Goal: Task Accomplishment & Management: Manage account settings

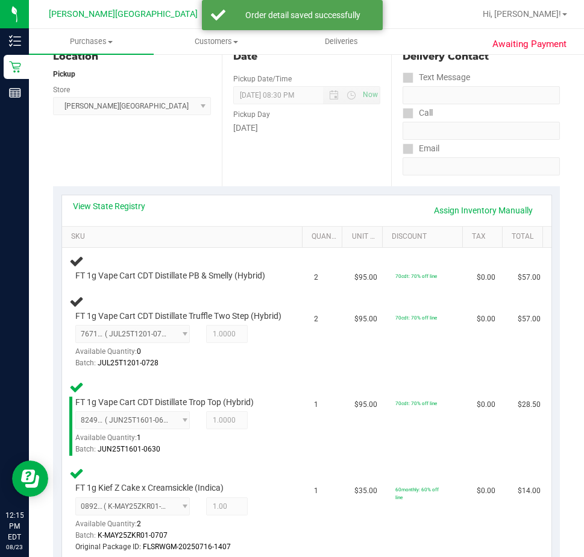
scroll to position [151, 0]
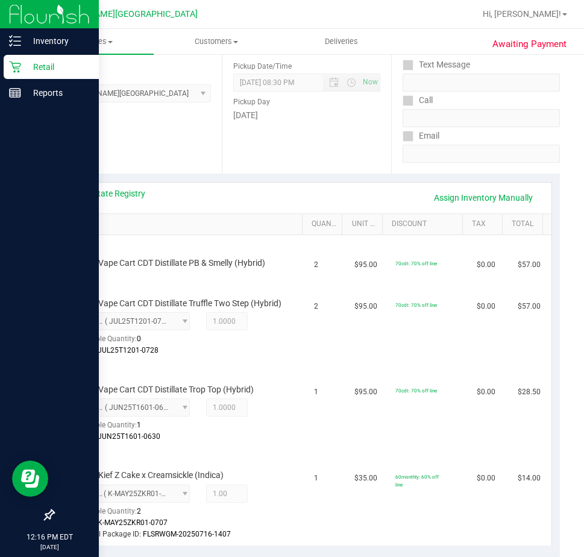
click at [36, 70] on p "Retail" at bounding box center [57, 67] width 72 height 14
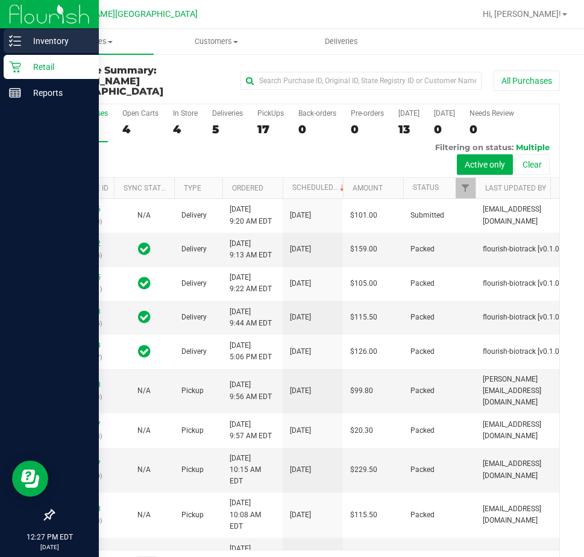
click at [22, 40] on p "Inventory" at bounding box center [57, 41] width 72 height 14
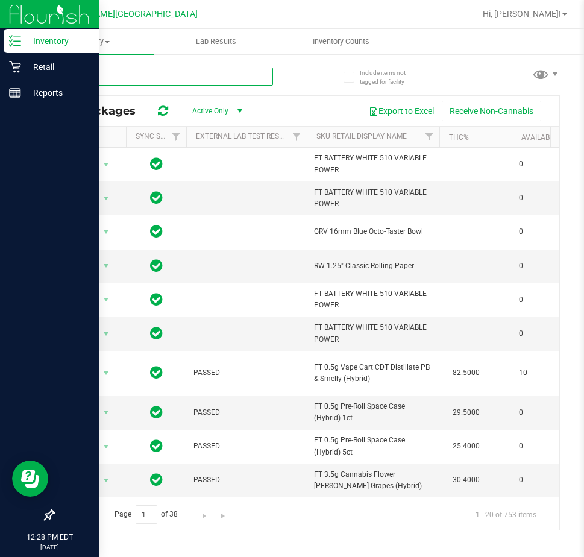
click at [197, 70] on input "text" at bounding box center [163, 77] width 220 height 18
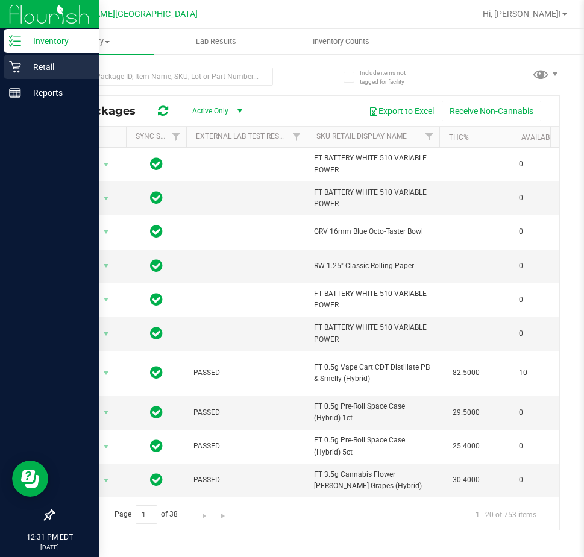
click at [24, 74] on div "Retail" at bounding box center [51, 67] width 95 height 24
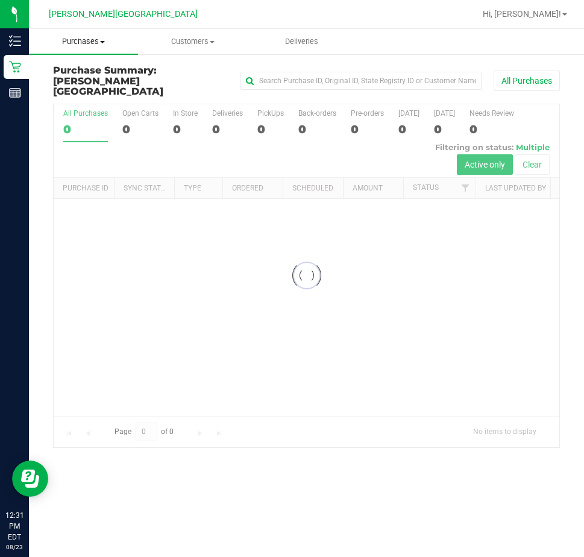
click at [93, 38] on span "Purchases" at bounding box center [83, 41] width 109 height 11
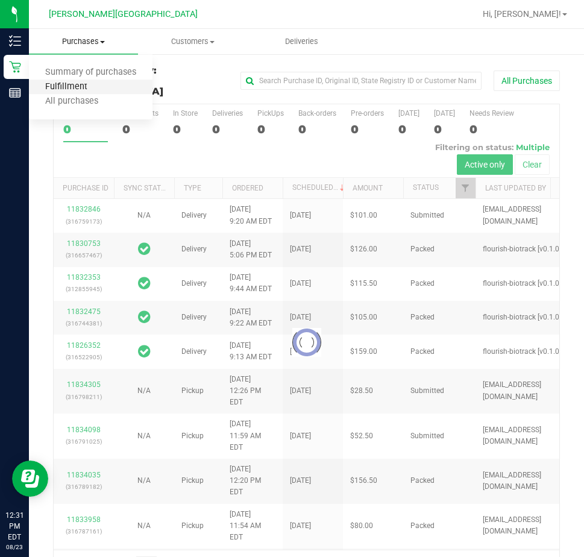
click at [77, 83] on span "Fulfillment" at bounding box center [66, 87] width 75 height 10
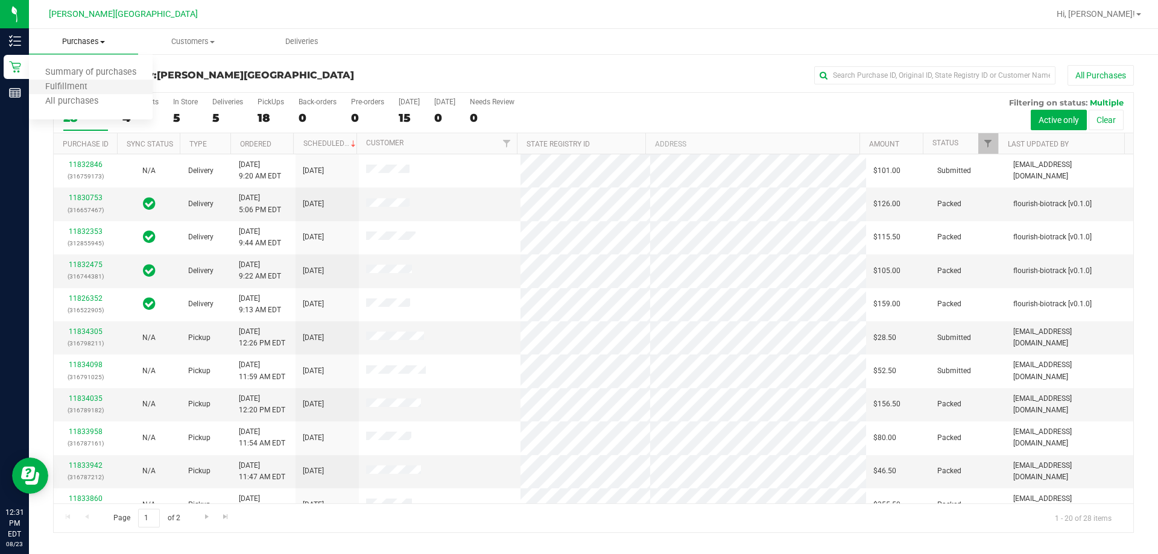
click at [81, 81] on li "Fulfillment" at bounding box center [91, 87] width 124 height 14
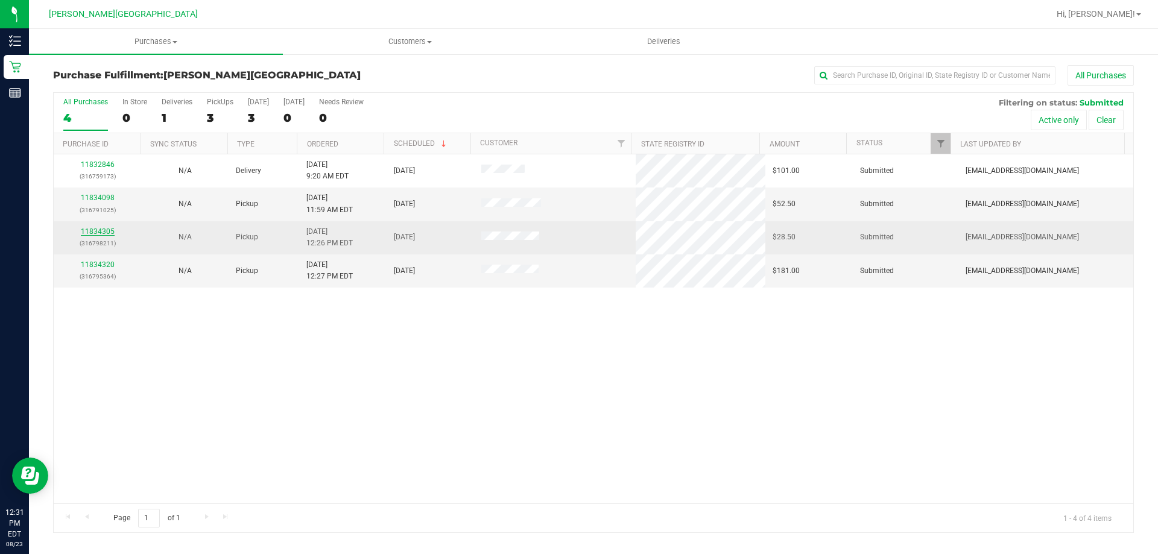
click at [96, 233] on link "11834305" at bounding box center [98, 231] width 34 height 8
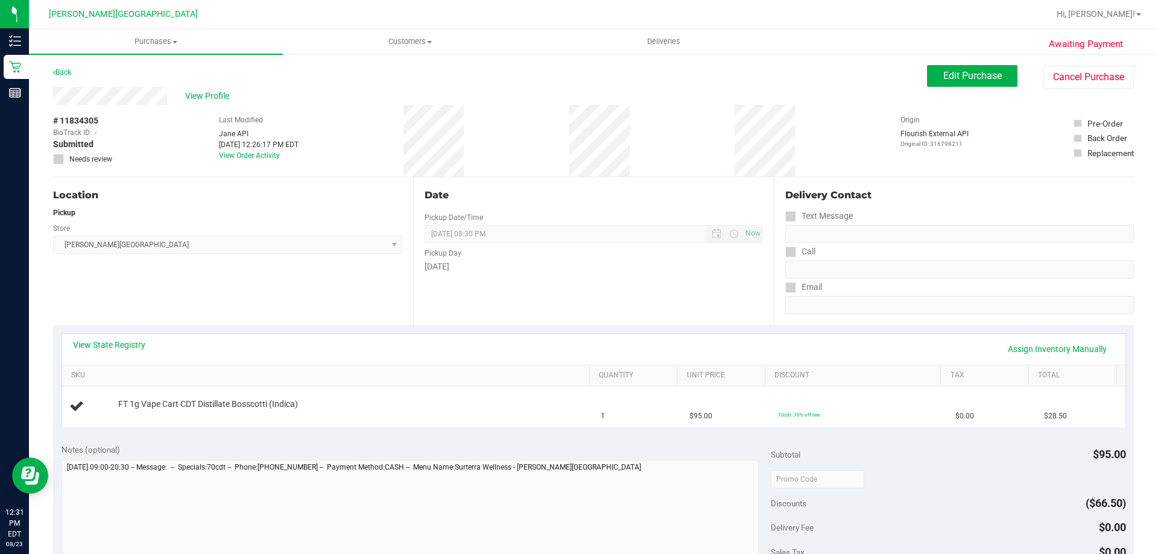
drag, startPoint x: 937, startPoint y: 471, endPoint x: 940, endPoint y: 464, distance: 7.6
click at [584, 471] on div at bounding box center [948, 479] width 355 height 22
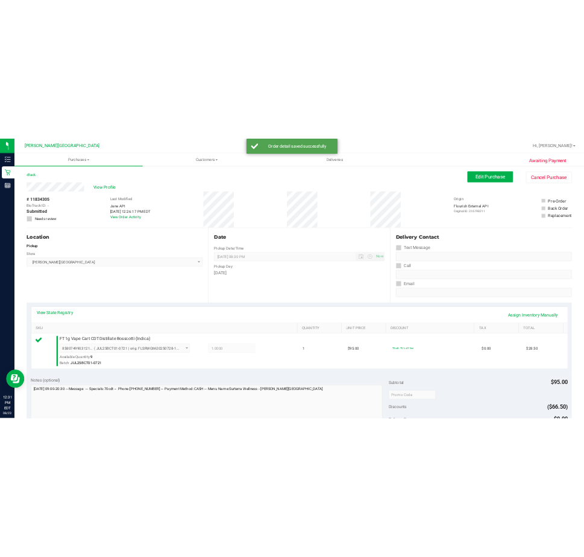
scroll to position [302, 0]
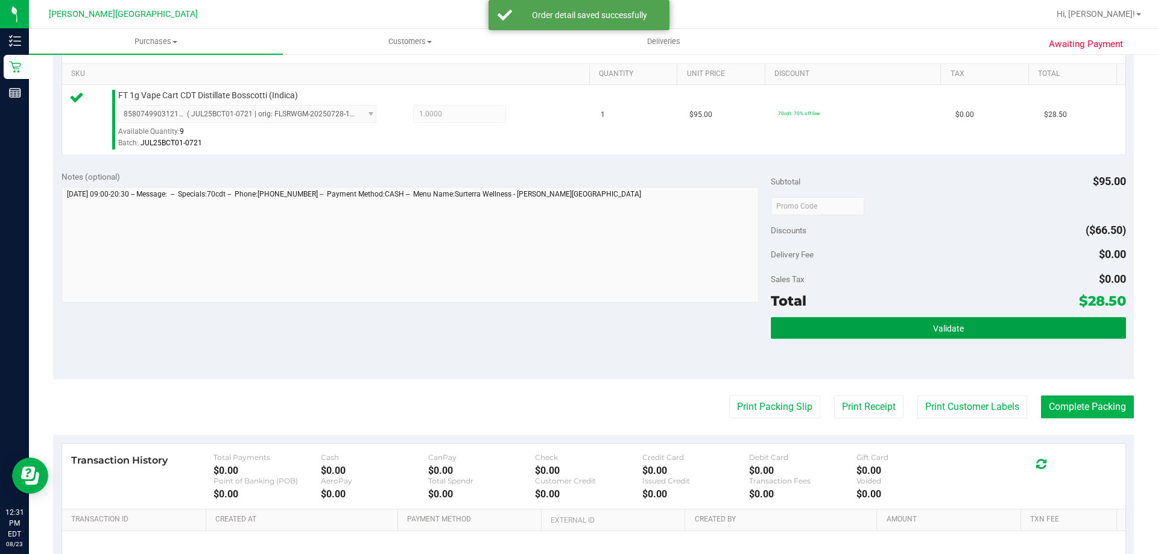
click at [584, 326] on button "Validate" at bounding box center [948, 328] width 355 height 22
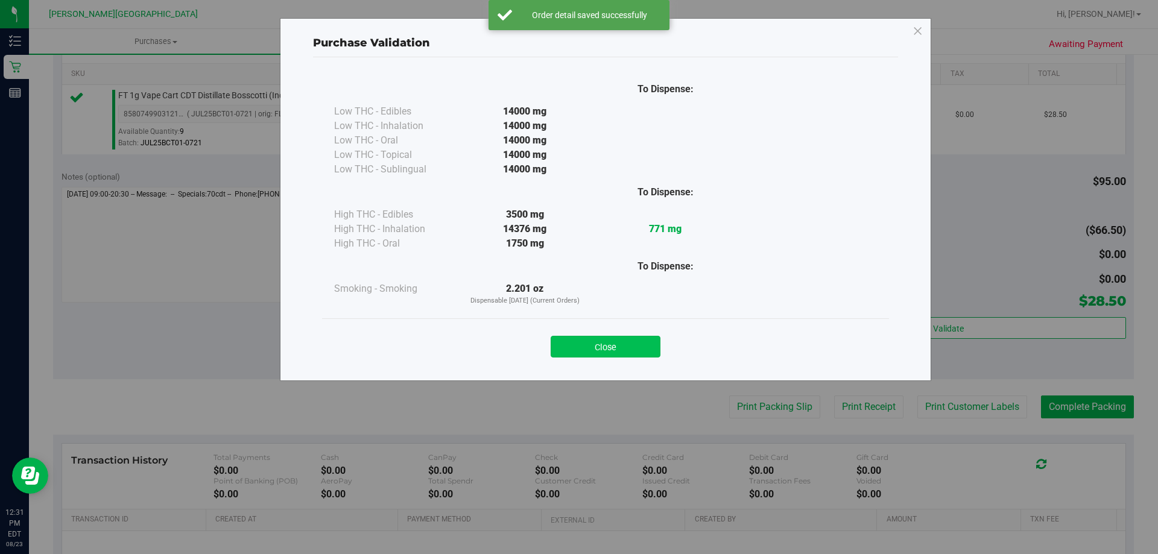
click at [584, 337] on button "Close" at bounding box center [606, 347] width 110 height 22
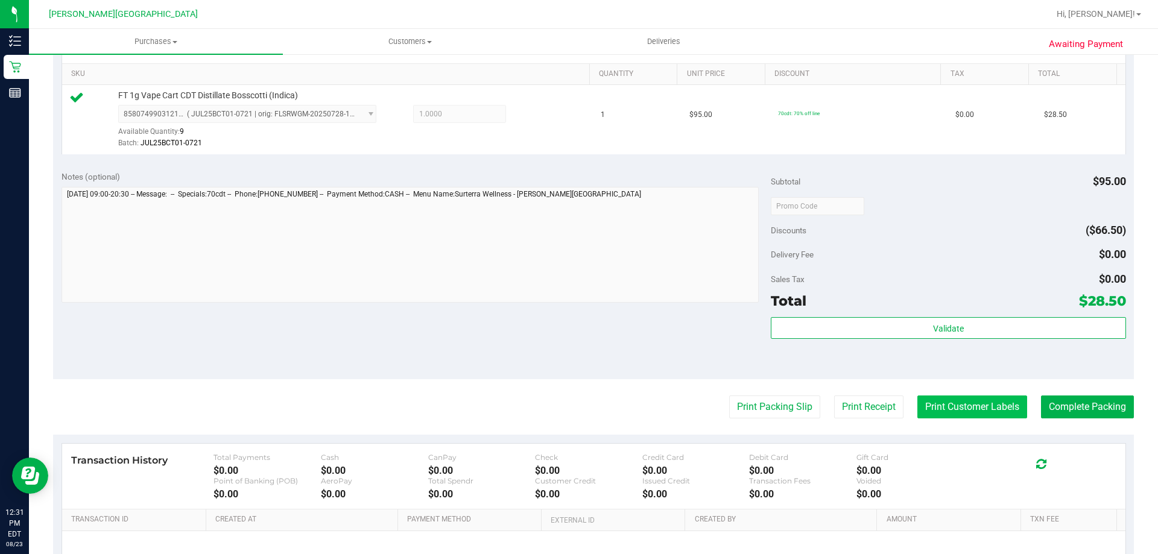
click at [584, 411] on button "Print Customer Labels" at bounding box center [972, 407] width 110 height 23
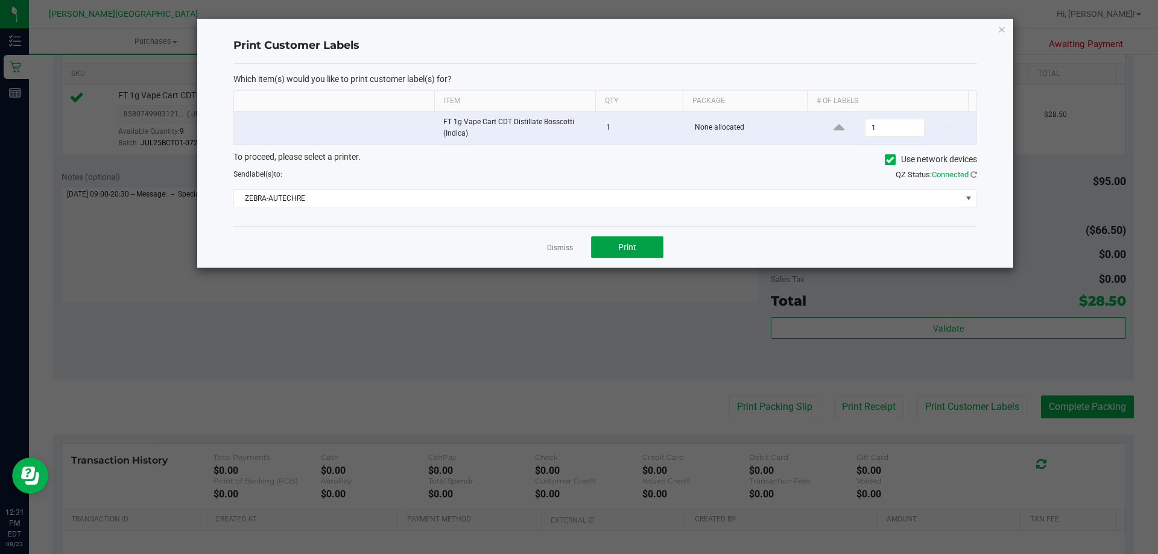
click at [584, 245] on button "Print" at bounding box center [627, 247] width 72 height 22
click at [584, 30] on icon "button" at bounding box center [1002, 29] width 8 height 14
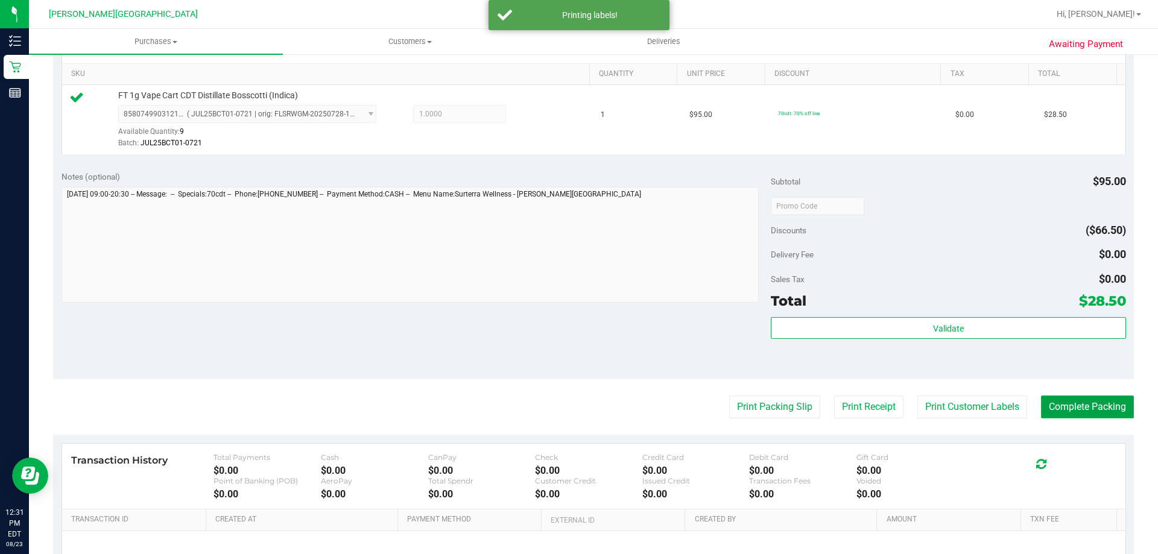
click at [584, 402] on button "Complete Packing" at bounding box center [1087, 407] width 93 height 23
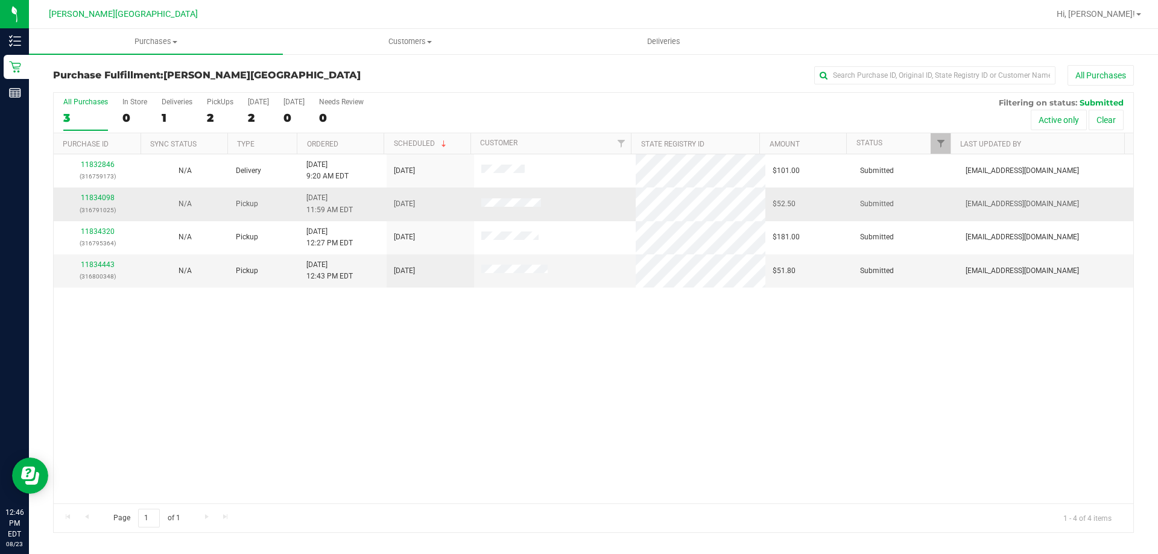
click at [102, 192] on div "11834098 (316791025)" at bounding box center [97, 203] width 73 height 23
click at [102, 195] on link "11834098" at bounding box center [98, 198] width 34 height 8
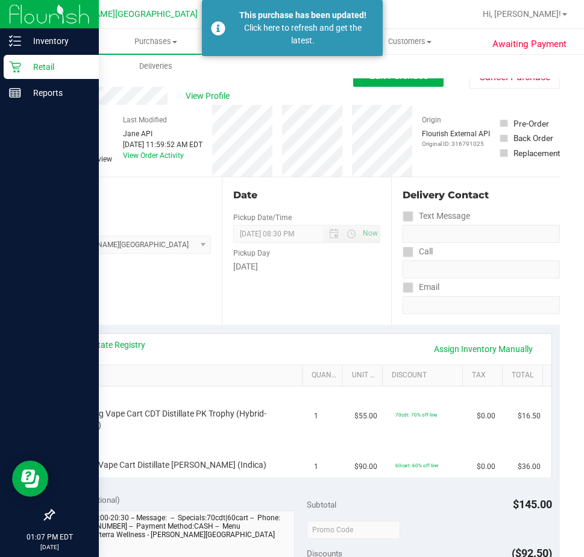
click at [37, 65] on p "Retail" at bounding box center [57, 67] width 72 height 14
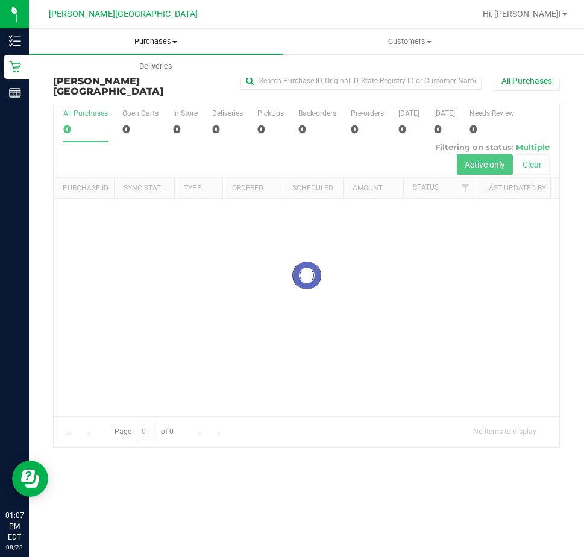
click at [151, 37] on span "Purchases" at bounding box center [156, 41] width 254 height 11
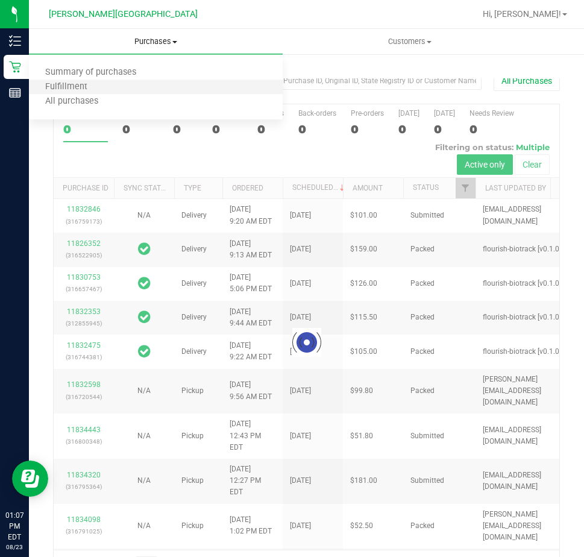
click at [122, 83] on li "Fulfillment" at bounding box center [156, 87] width 254 height 14
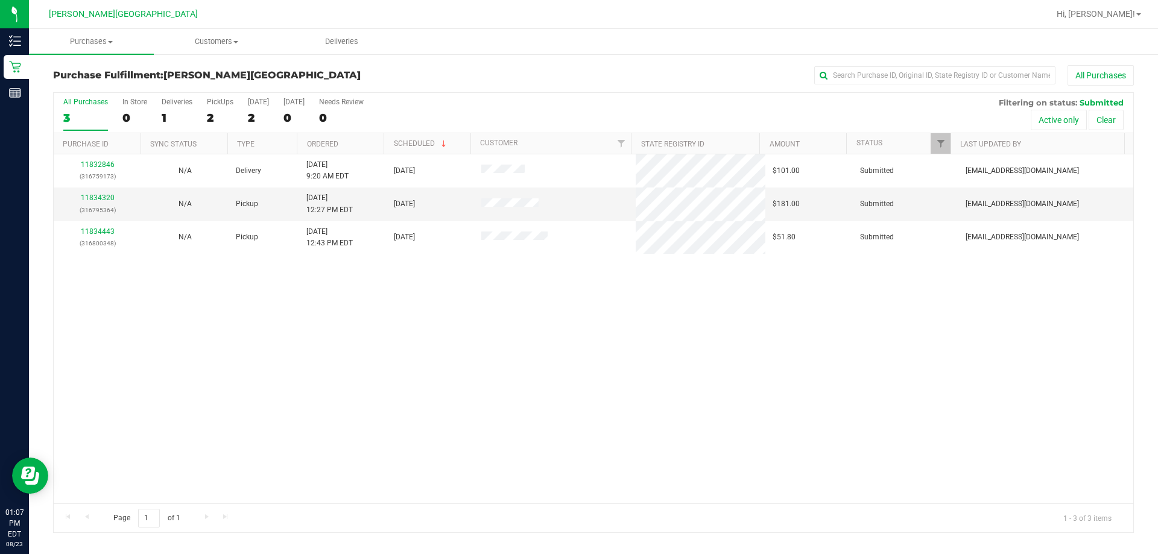
click at [413, 337] on div "11832846 (316759173) N/A Delivery [DATE] 9:20 AM EDT 8/25/2025 $101.00 Submitte…" at bounding box center [594, 328] width 1080 height 349
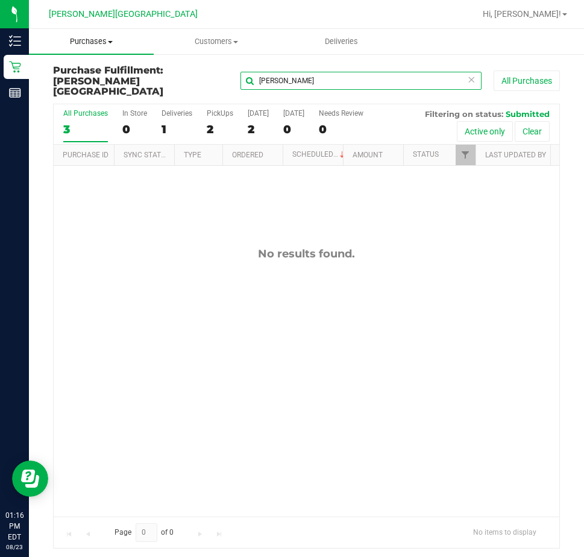
type input "[PERSON_NAME]"
click at [102, 39] on span "Purchases" at bounding box center [91, 41] width 125 height 11
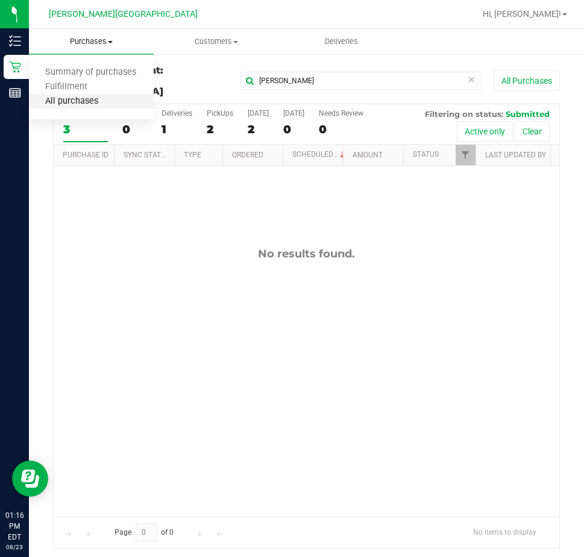
click at [107, 96] on span "All purchases" at bounding box center [72, 101] width 86 height 10
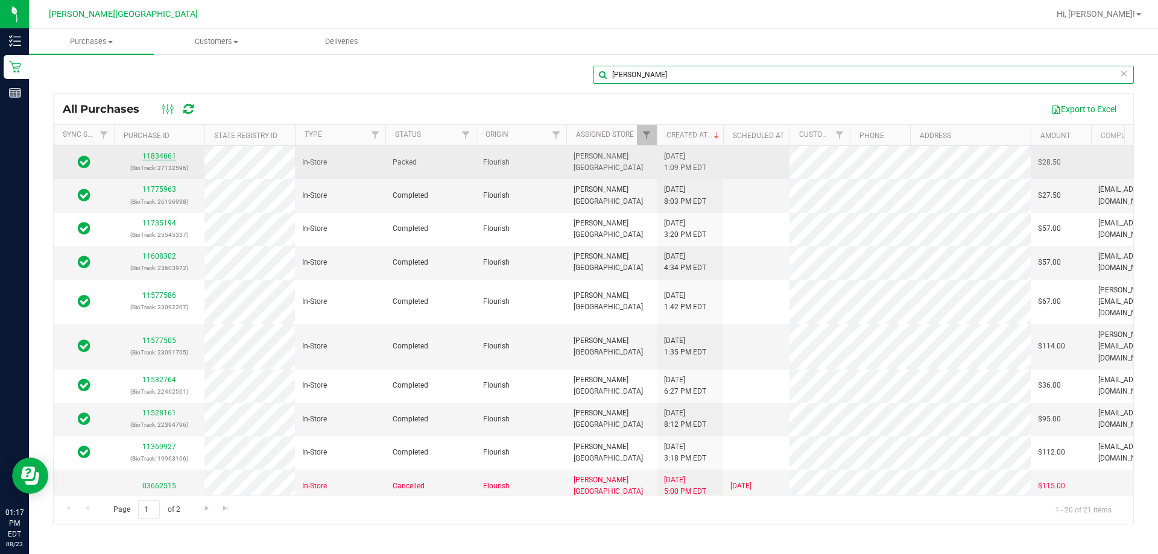
type input "[PERSON_NAME]"
click at [160, 153] on link "11834661" at bounding box center [159, 156] width 34 height 8
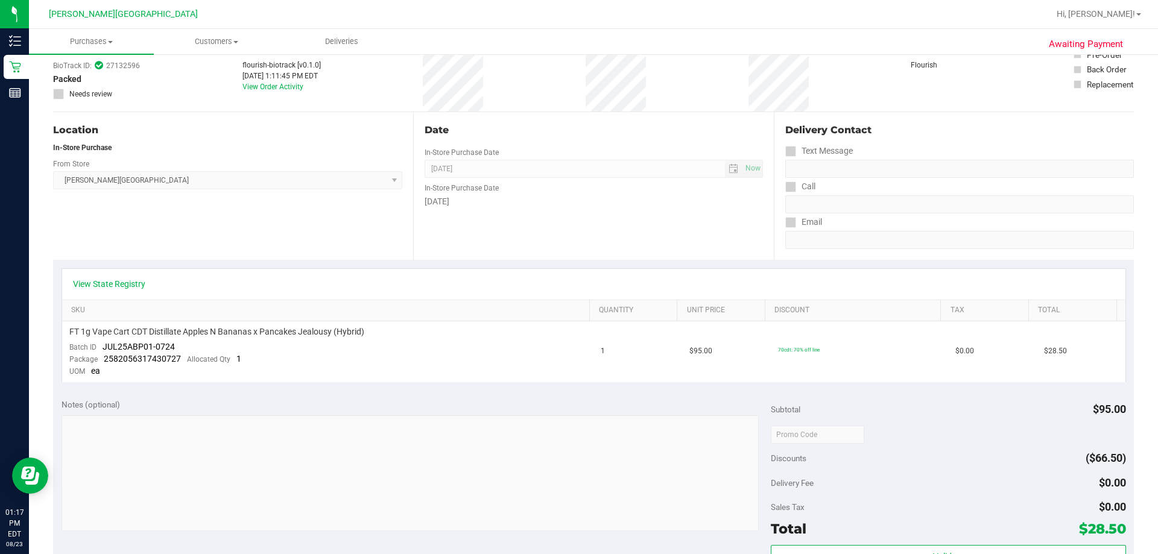
scroll to position [302, 0]
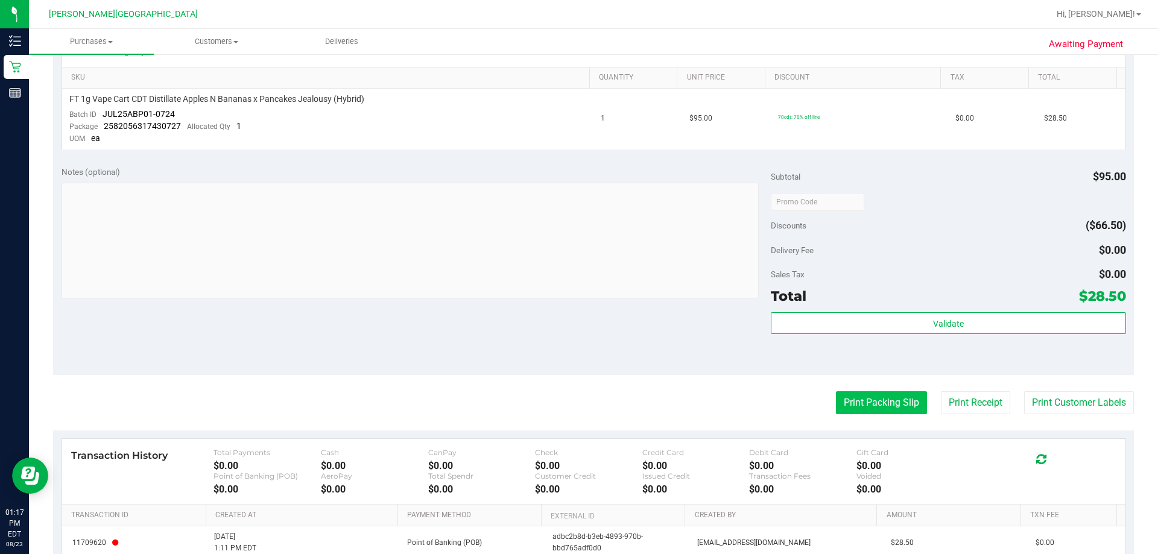
click at [584, 406] on button "Print Packing Slip" at bounding box center [881, 402] width 91 height 23
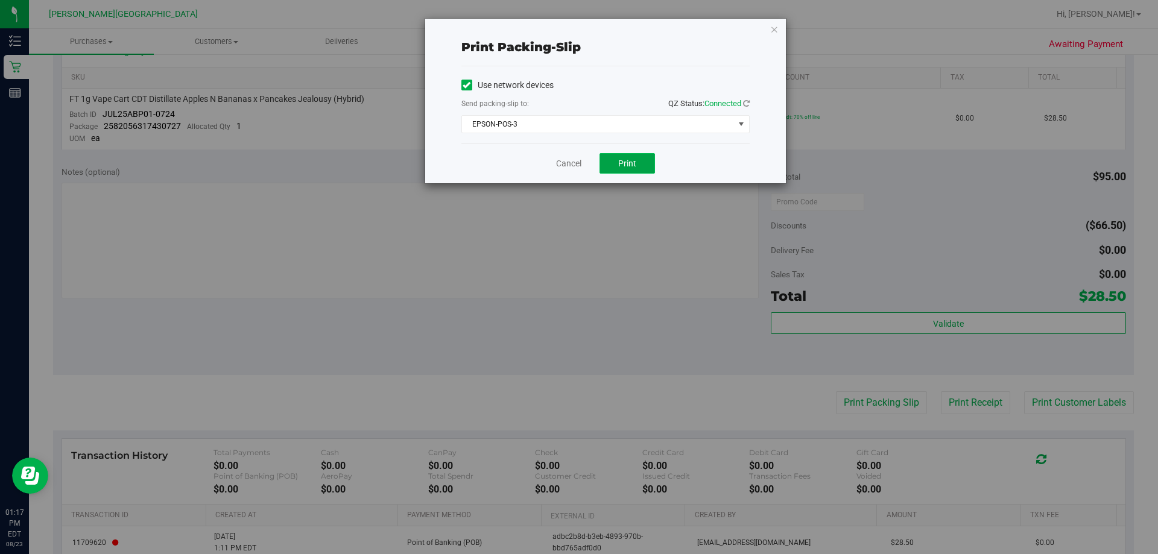
click at [584, 162] on button "Print" at bounding box center [626, 163] width 55 height 21
click at [584, 23] on icon "button" at bounding box center [774, 29] width 8 height 14
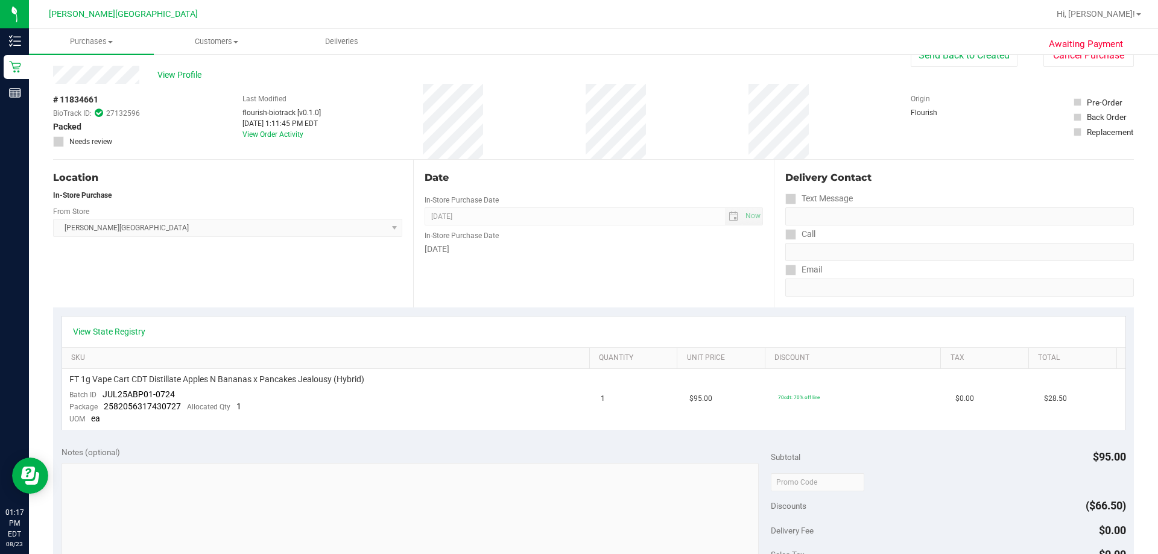
scroll to position [0, 0]
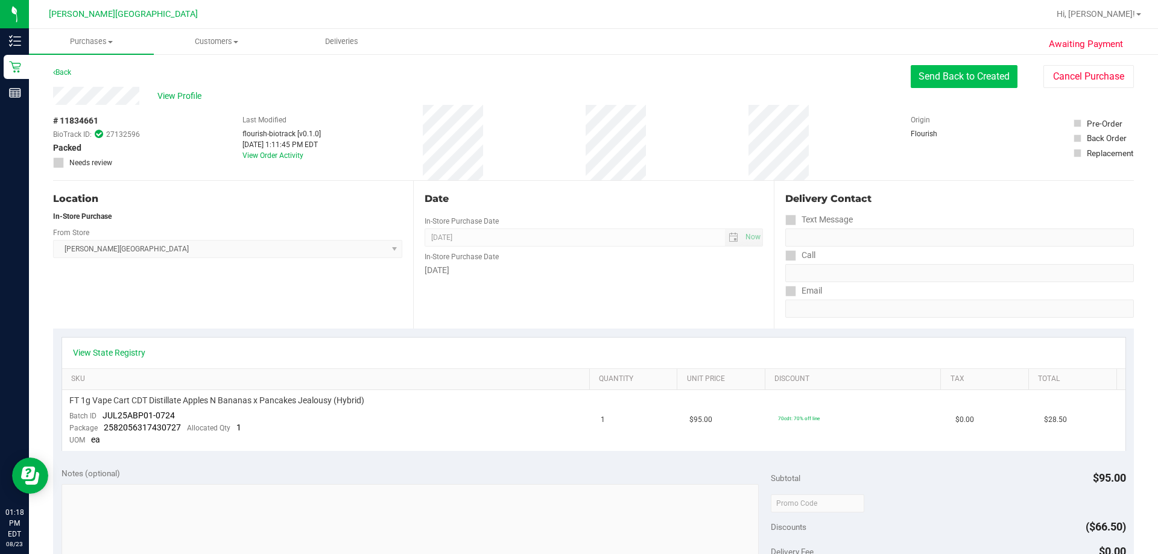
click at [584, 81] on button "Send Back to Created" at bounding box center [964, 76] width 107 height 23
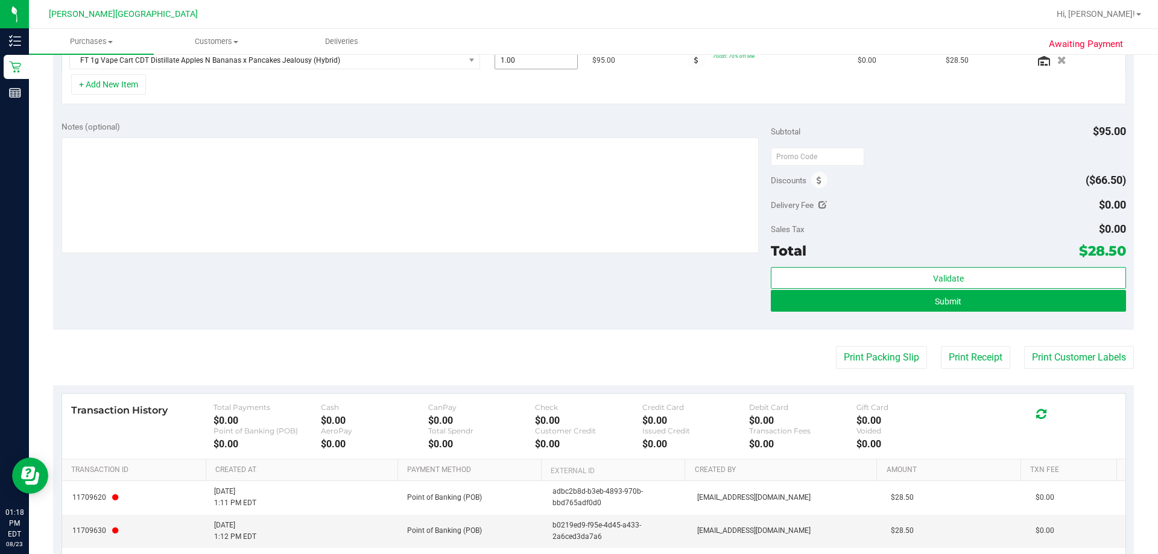
scroll to position [362, 0]
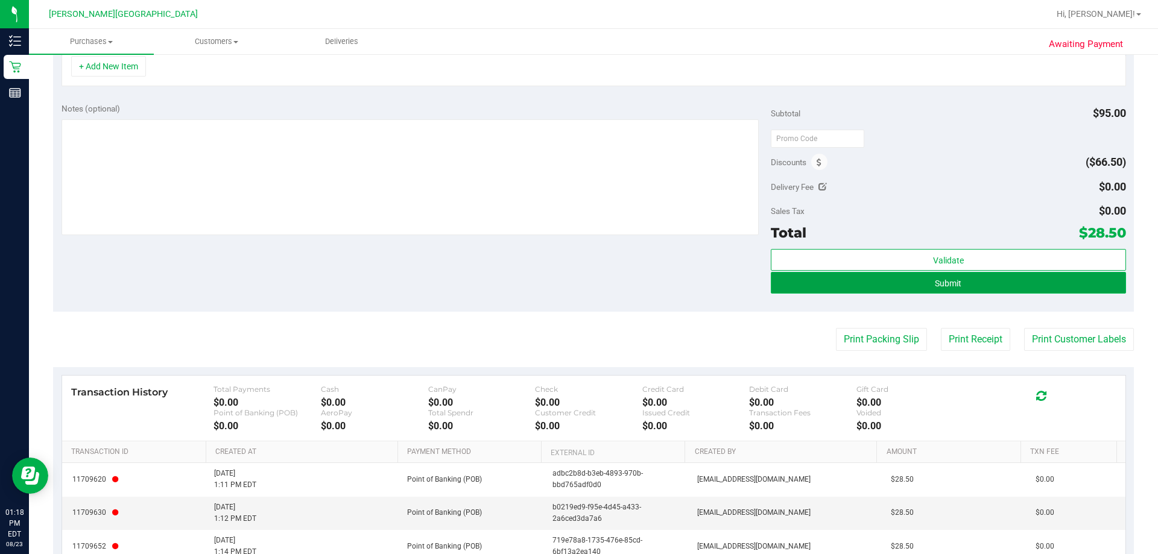
click at [584, 281] on button "Submit" at bounding box center [948, 283] width 355 height 22
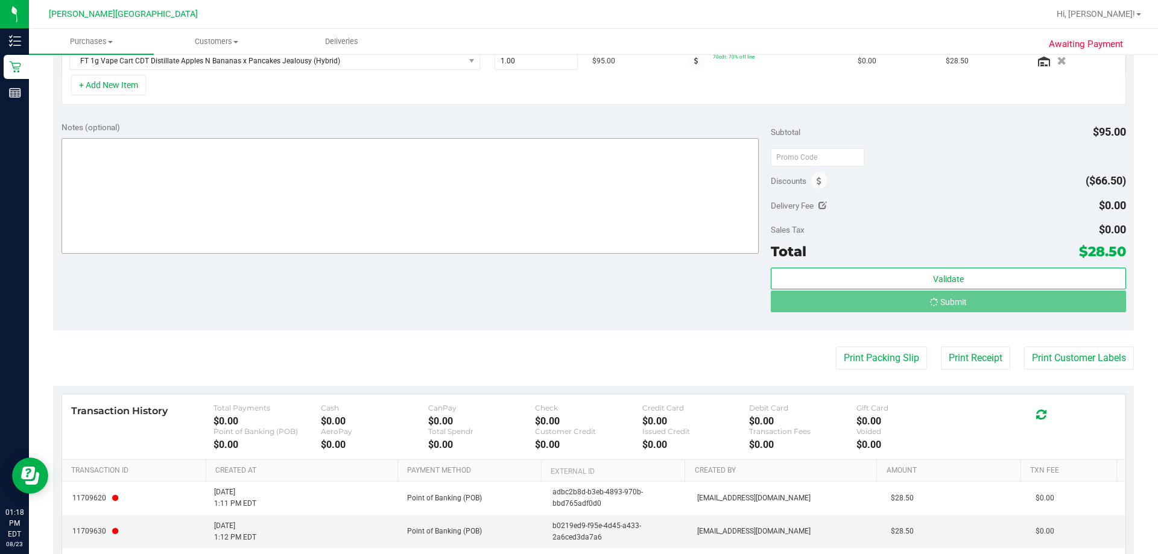
scroll to position [102, 0]
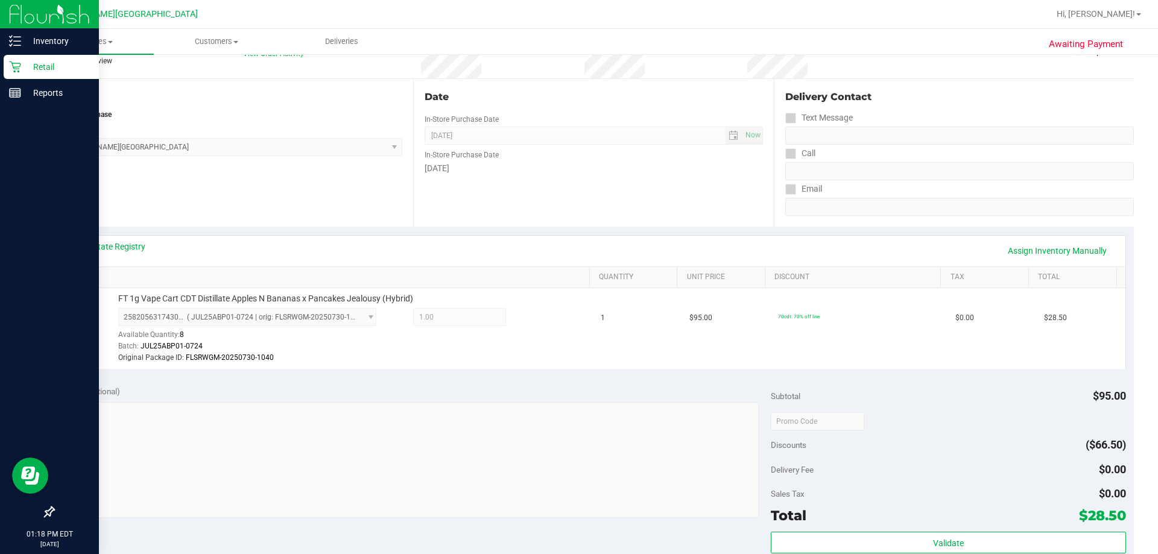
click at [39, 71] on p "Retail" at bounding box center [57, 67] width 72 height 14
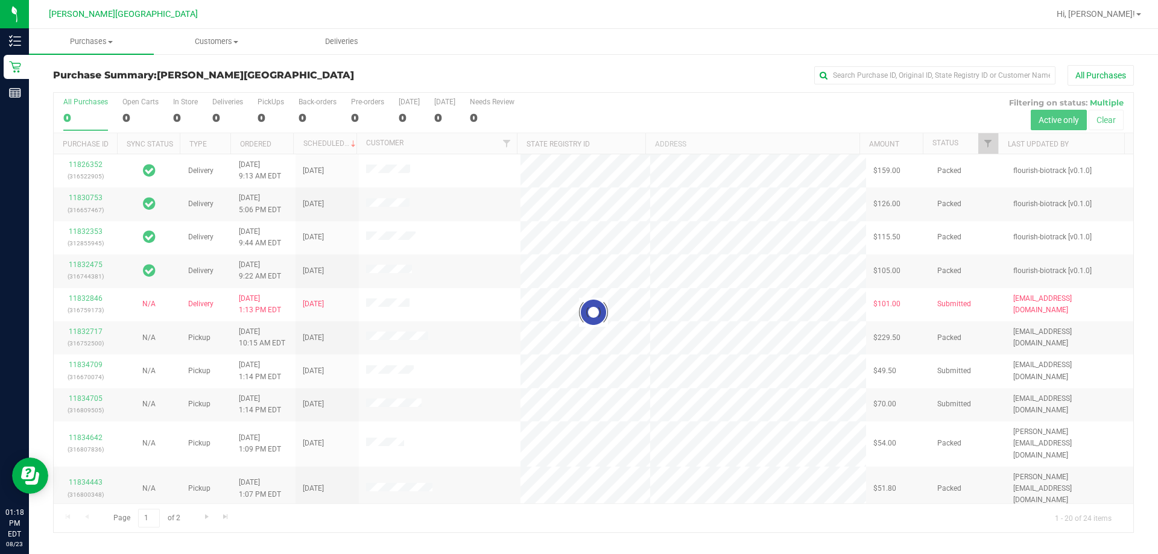
click at [260, 119] on div at bounding box center [594, 313] width 1080 height 440
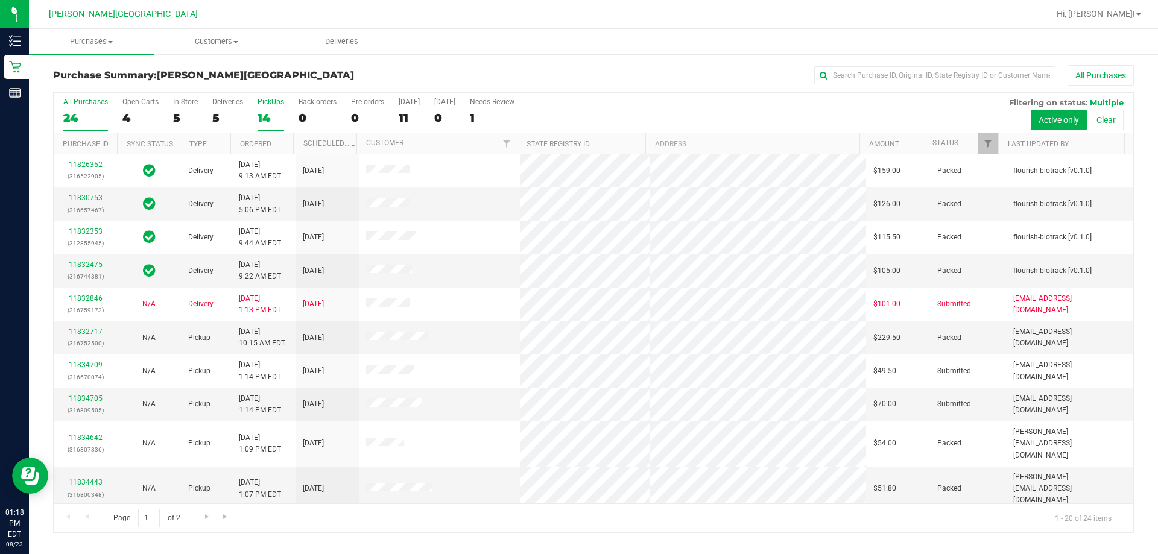
click at [261, 118] on div "14" at bounding box center [271, 118] width 27 height 14
click at [0, 0] on input "PickUps 14" at bounding box center [0, 0] width 0 height 0
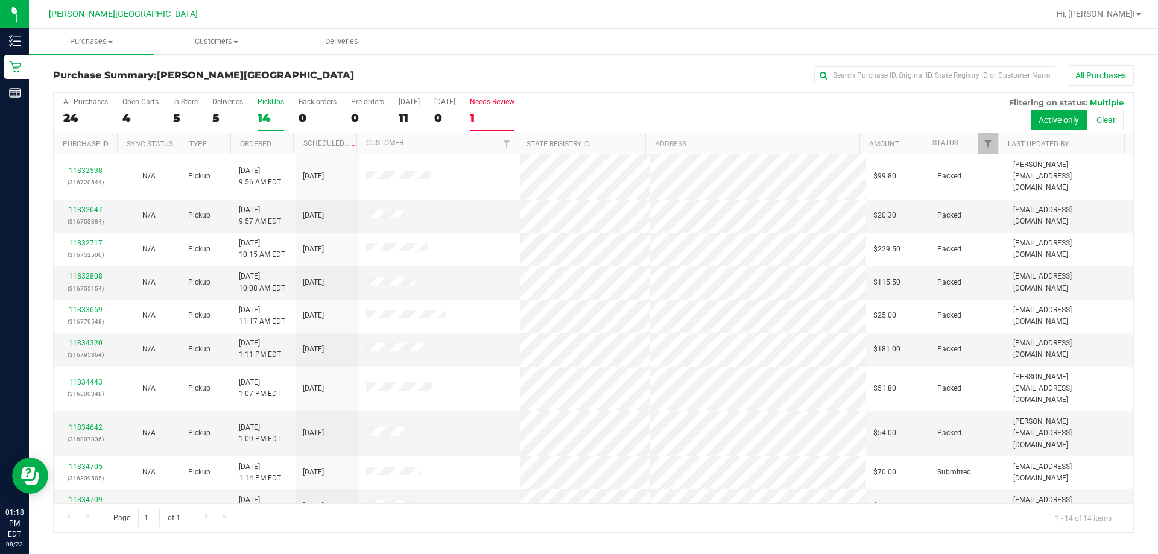
click at [487, 122] on div "1" at bounding box center [492, 118] width 45 height 14
click at [0, 0] on input "Needs Review 1" at bounding box center [0, 0] width 0 height 0
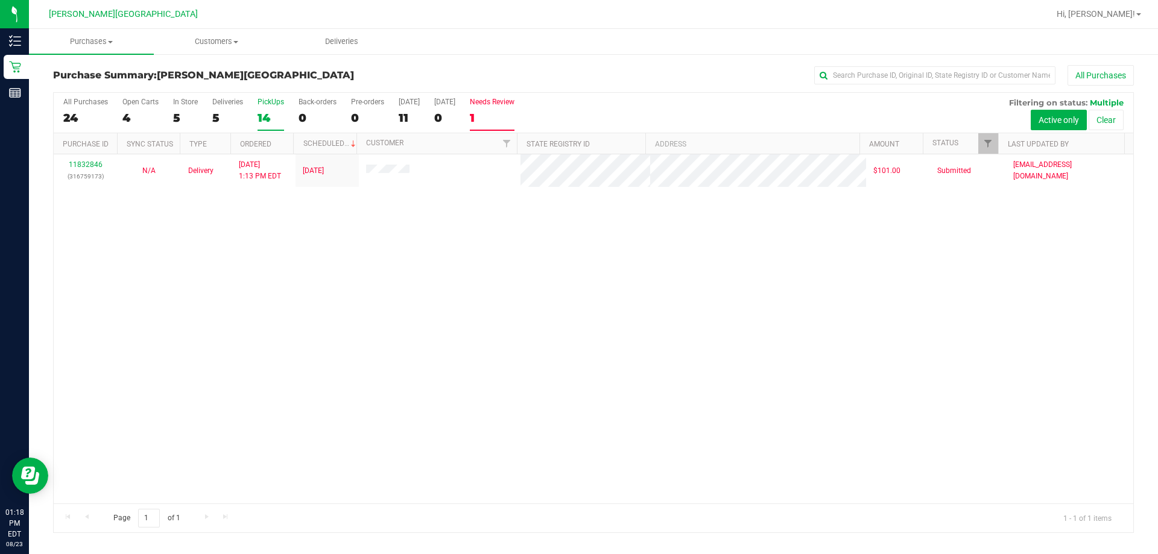
click at [270, 114] on div "14" at bounding box center [271, 118] width 27 height 14
click at [0, 0] on input "PickUps 14" at bounding box center [0, 0] width 0 height 0
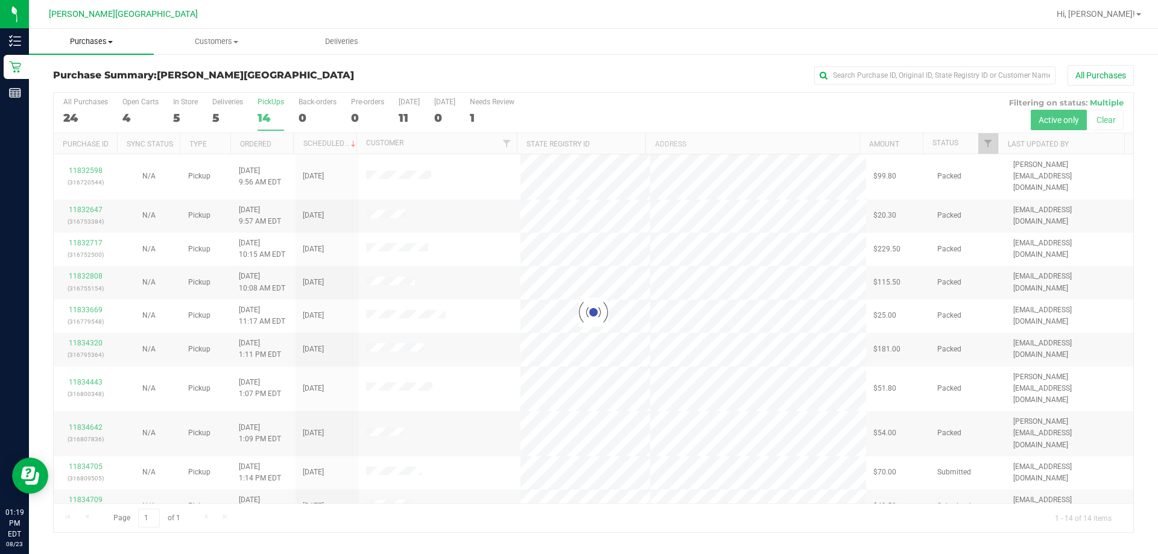
click at [116, 40] on span "Purchases" at bounding box center [91, 41] width 125 height 11
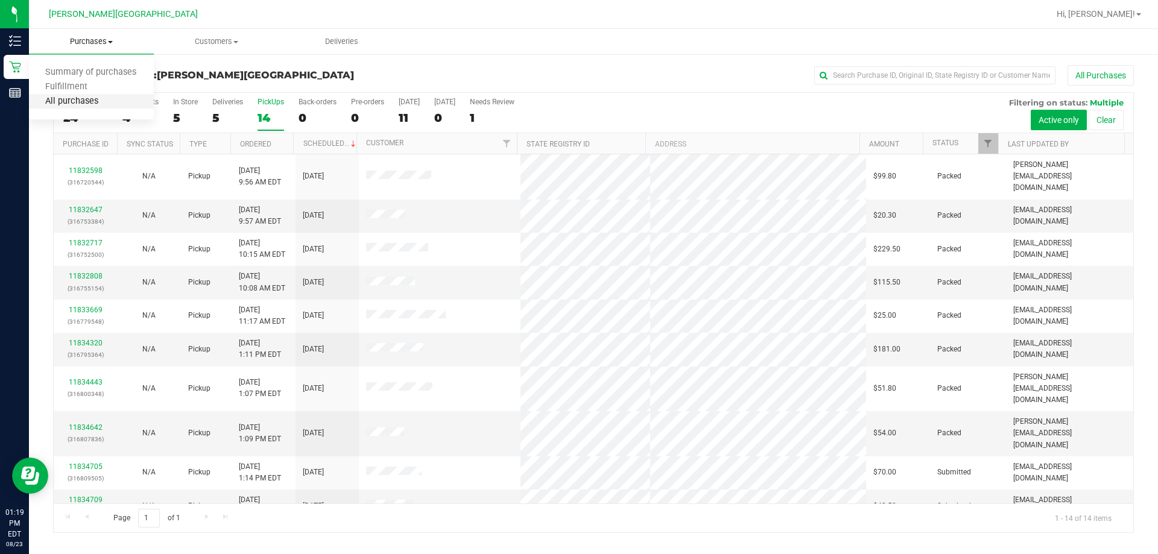
click at [78, 105] on span "All purchases" at bounding box center [72, 101] width 86 height 10
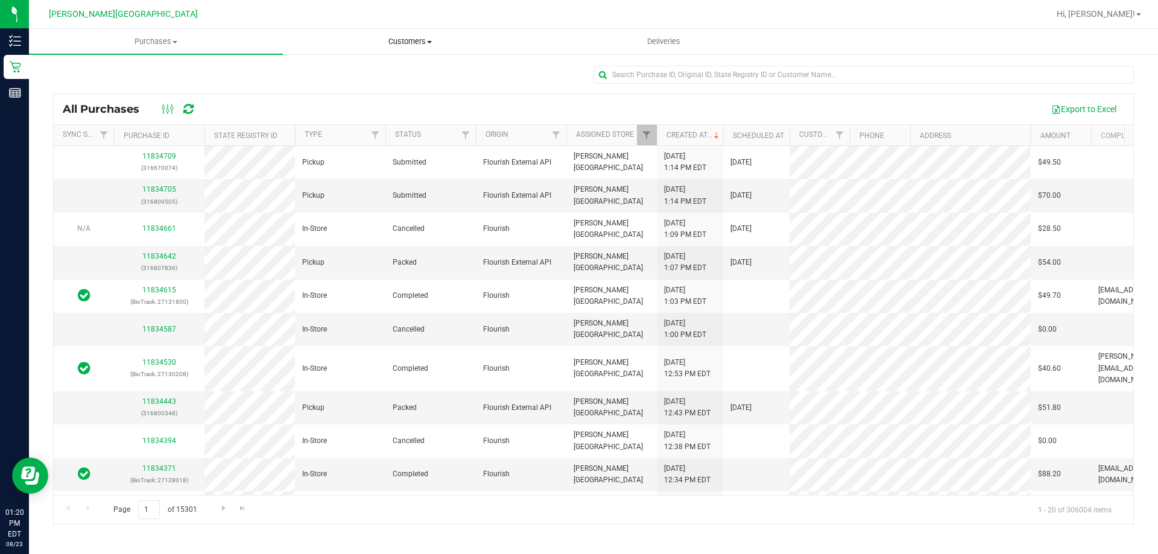
click at [405, 34] on uib-tab-heading "Customers All customers Add a new customer All physicians" at bounding box center [409, 42] width 253 height 24
click at [329, 74] on span "All customers" at bounding box center [326, 73] width 87 height 10
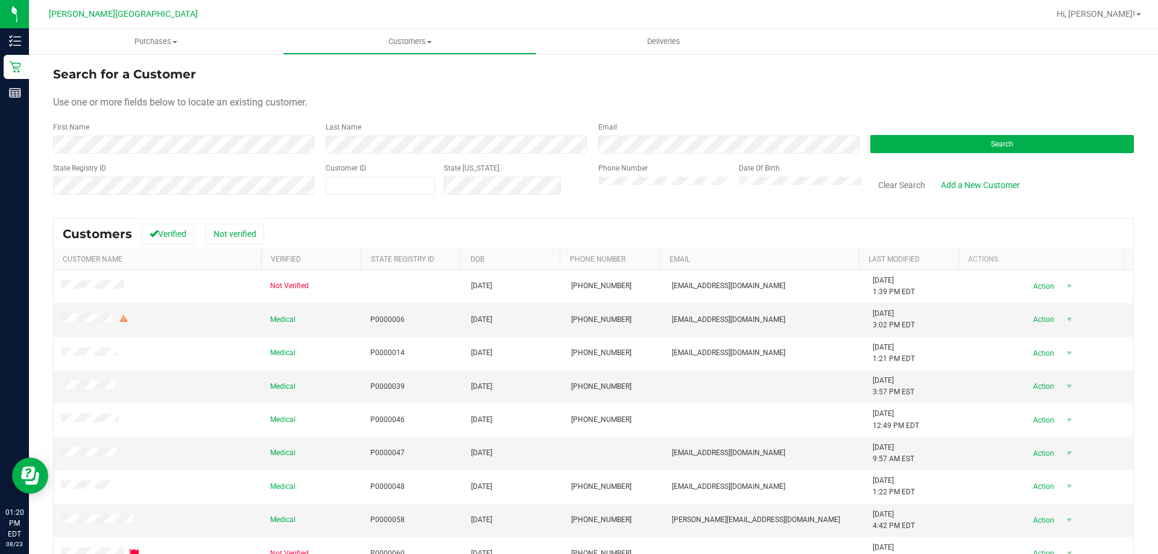
click at [210, 197] on div "State Registry ID" at bounding box center [185, 184] width 264 height 43
click at [584, 143] on button "Search" at bounding box center [1002, 144] width 264 height 18
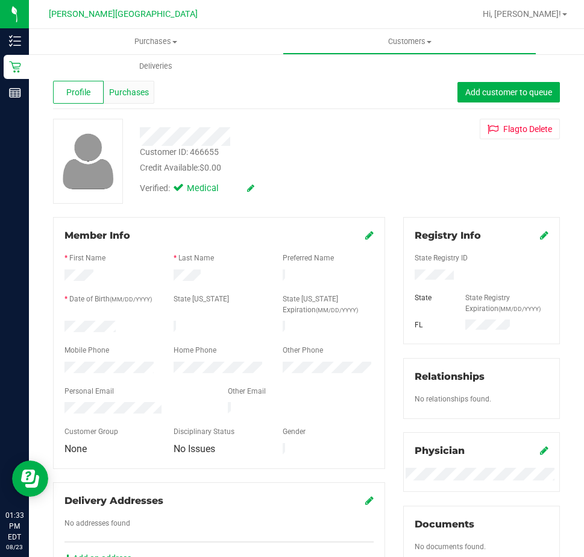
click at [136, 92] on span "Purchases" at bounding box center [129, 92] width 40 height 13
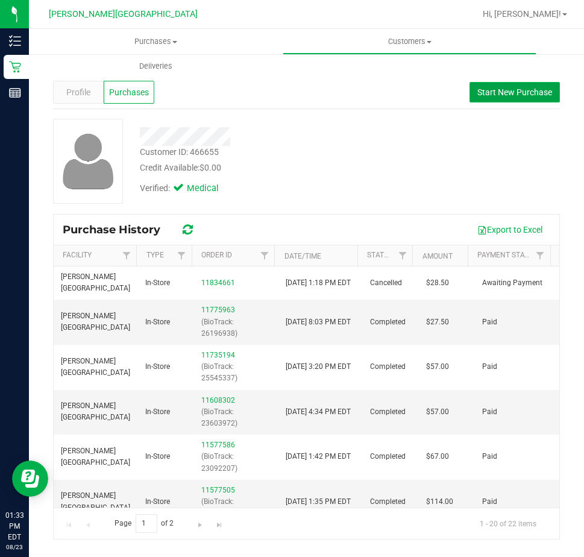
click at [506, 87] on span "Start New Purchase" at bounding box center [515, 92] width 75 height 10
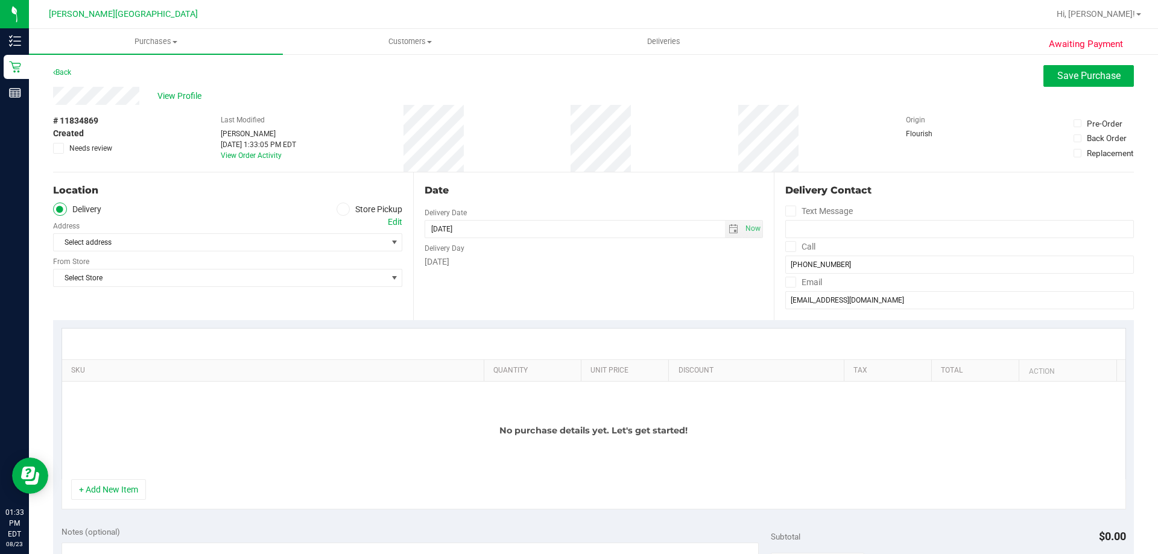
click at [358, 206] on label "Store Pickup" at bounding box center [370, 210] width 66 height 14
click at [0, 0] on input "Store Pickup" at bounding box center [0, 0] width 0 height 0
click at [348, 236] on span "Select Store" at bounding box center [220, 242] width 333 height 17
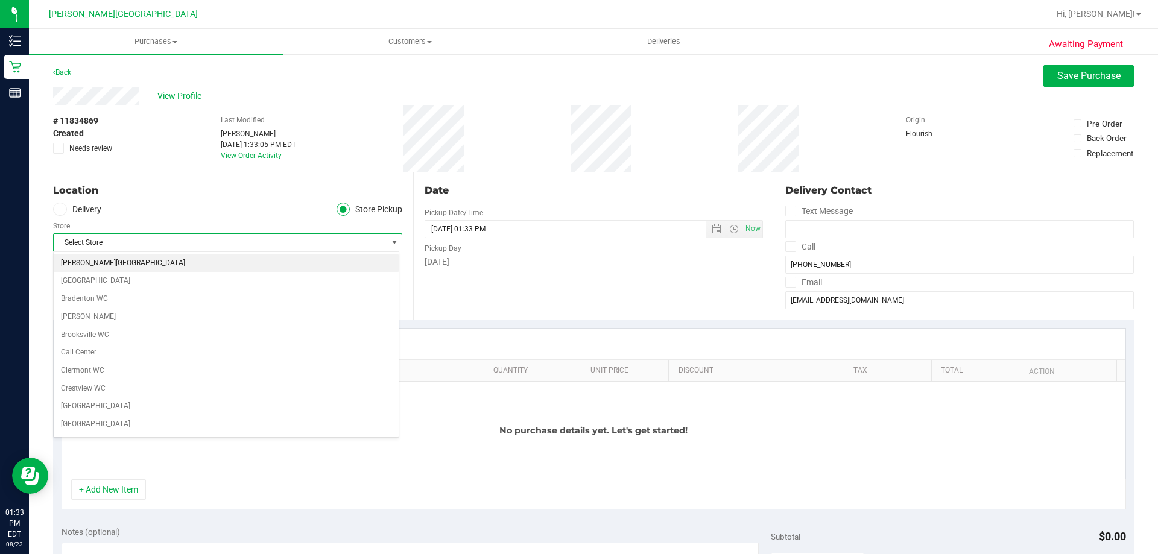
click at [216, 261] on li "[PERSON_NAME][GEOGRAPHIC_DATA]" at bounding box center [226, 264] width 345 height 18
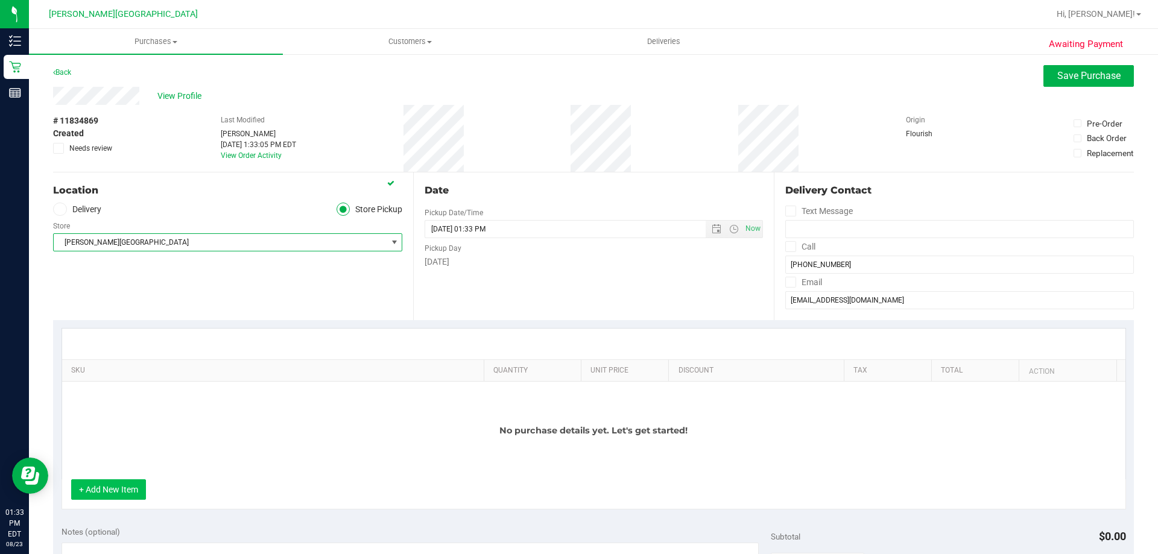
click at [131, 489] on button "+ Add New Item" at bounding box center [108, 489] width 75 height 21
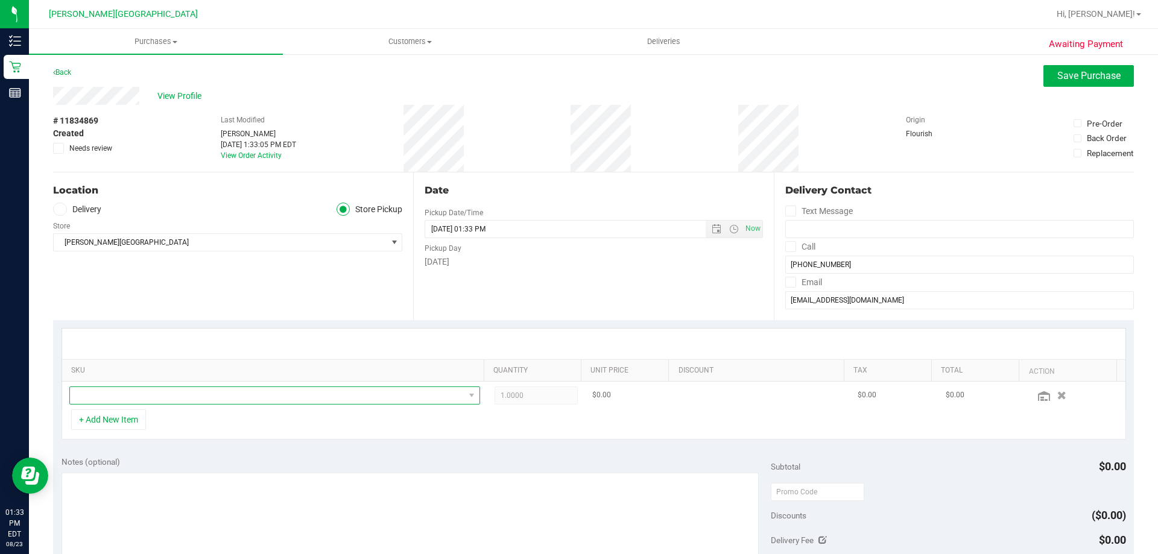
click at [206, 391] on span "NO DATA FOUND" at bounding box center [267, 395] width 394 height 17
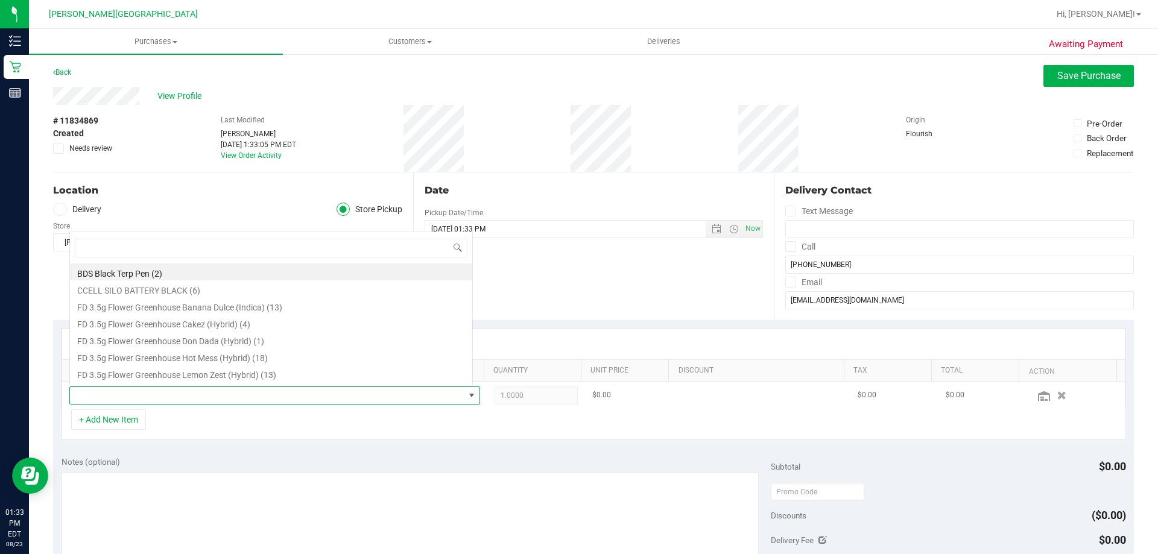
scroll to position [18, 400]
type input "abp"
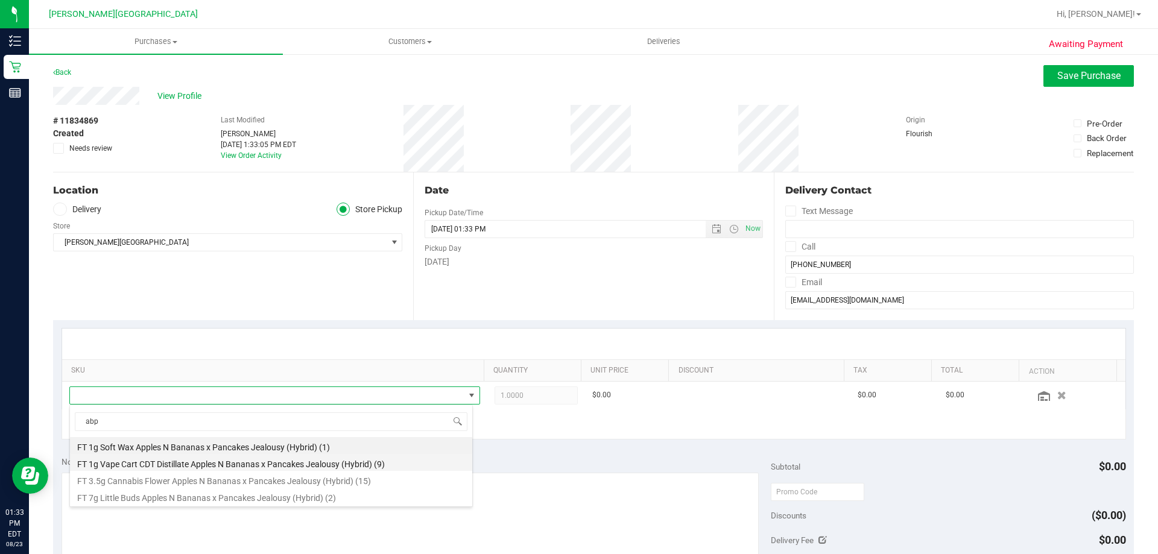
click at [218, 464] on li "FT 1g Vape Cart CDT Distillate Apples N Bananas x Pancakes Jealousy (Hybrid) (9)" at bounding box center [271, 462] width 402 height 17
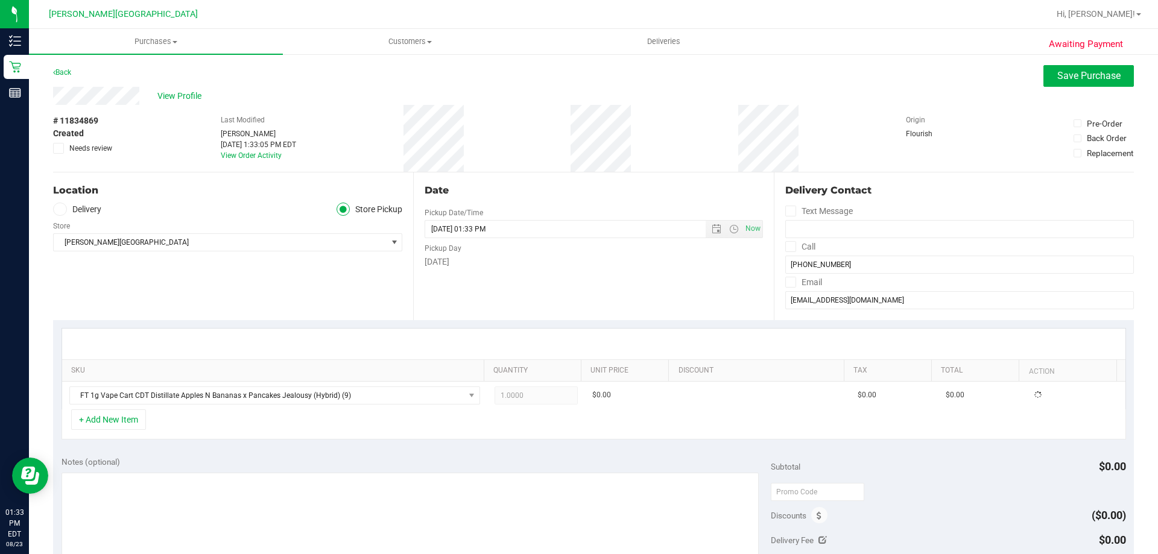
click at [218, 464] on div "Notes (optional)" at bounding box center [417, 462] width 710 height 12
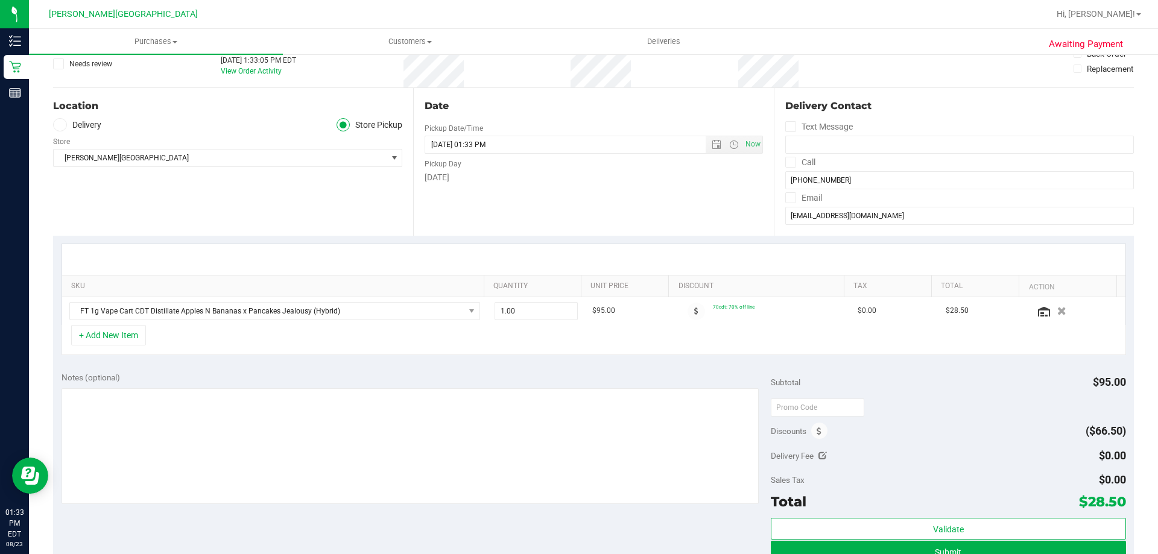
scroll to position [241, 0]
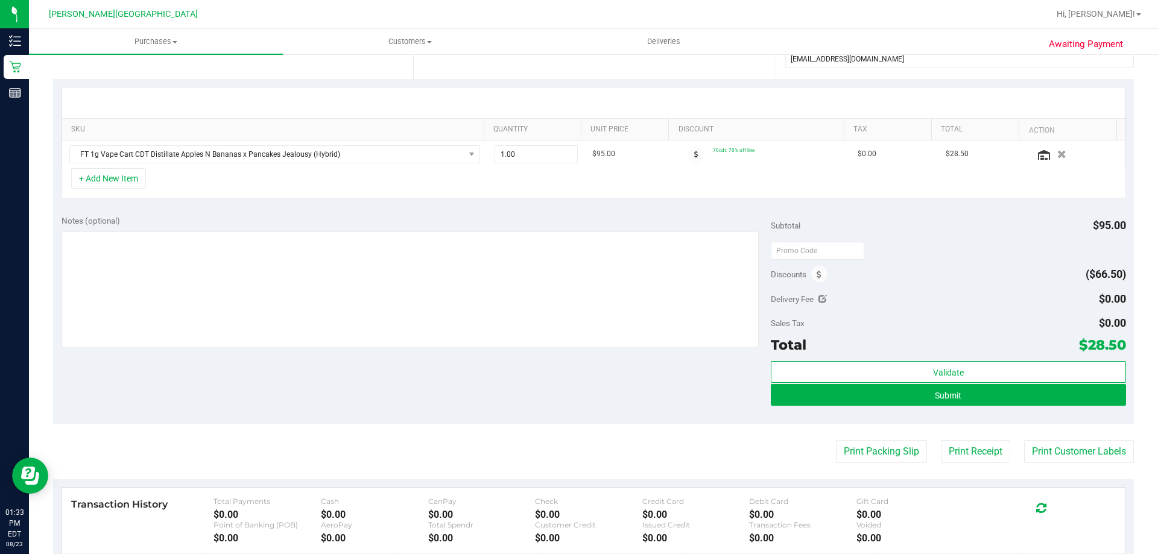
click at [584, 399] on div "Notes (optional) Subtotal $95.00 Discounts ($66.50) Delivery Fee $0.00 Sales Ta…" at bounding box center [593, 315] width 1081 height 217
click at [584, 394] on span "Submit" at bounding box center [948, 396] width 27 height 10
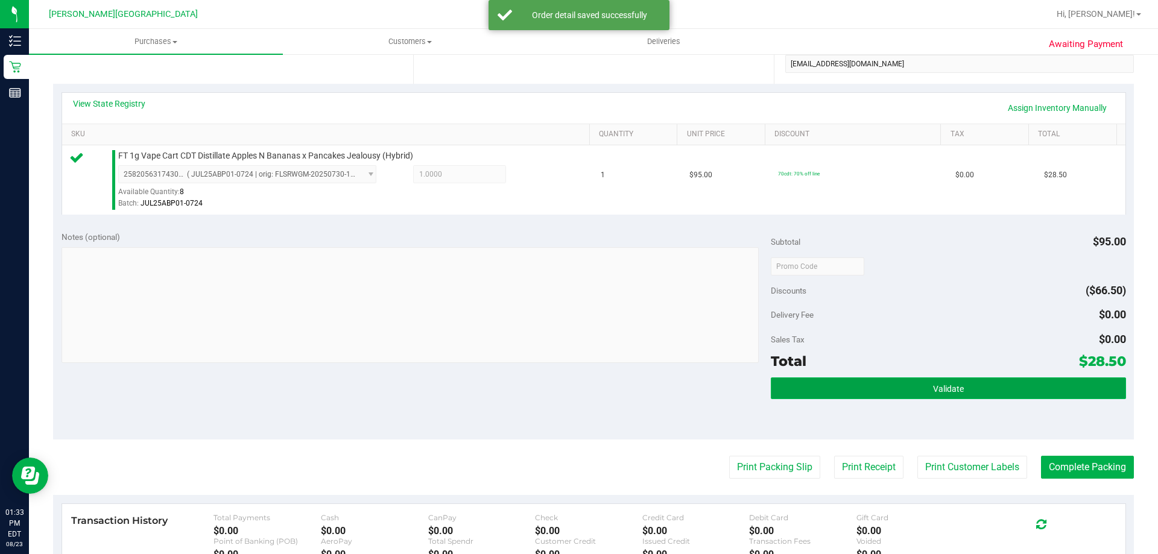
click at [584, 384] on button "Validate" at bounding box center [948, 389] width 355 height 22
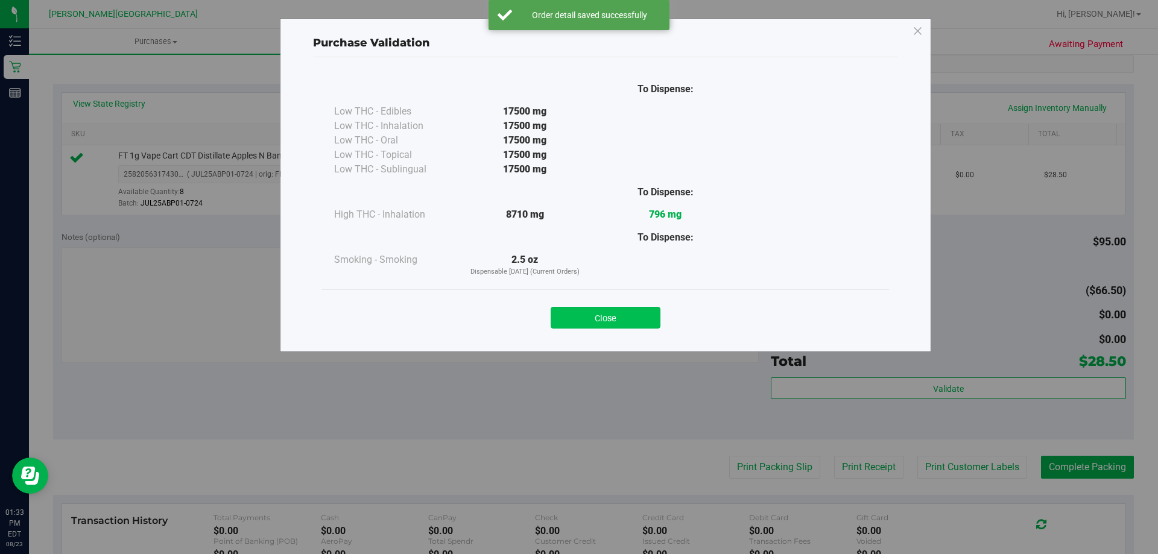
drag, startPoint x: 604, startPoint y: 329, endPoint x: 607, endPoint y: 323, distance: 7.3
click at [584, 327] on div "Close" at bounding box center [605, 313] width 567 height 49
click at [584, 323] on button "Close" at bounding box center [606, 318] width 110 height 22
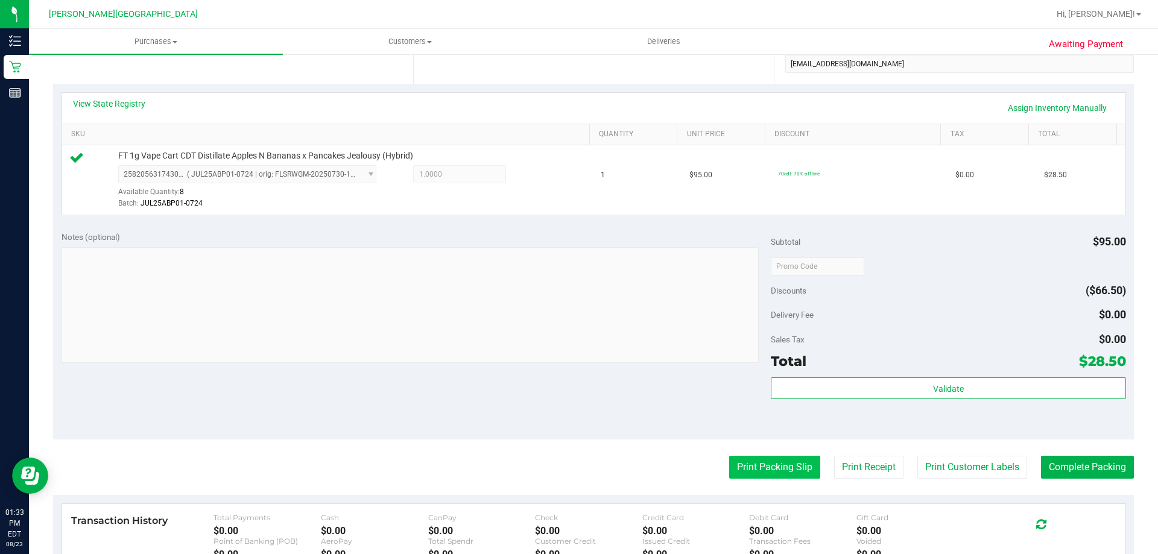
click at [584, 466] on button "Print Packing Slip" at bounding box center [774, 467] width 91 height 23
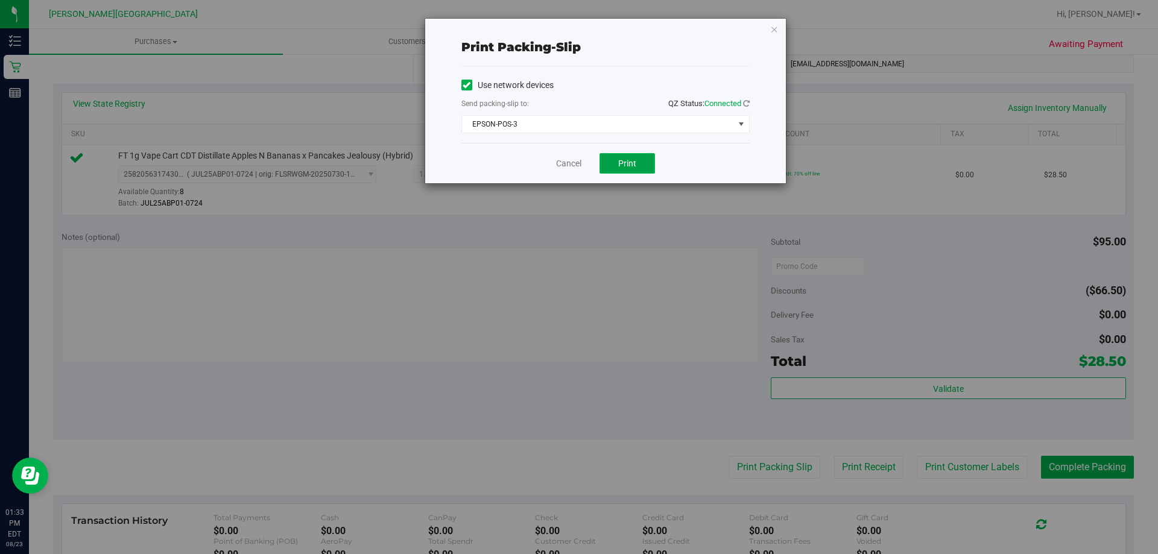
click at [584, 167] on span "Print" at bounding box center [627, 164] width 18 height 10
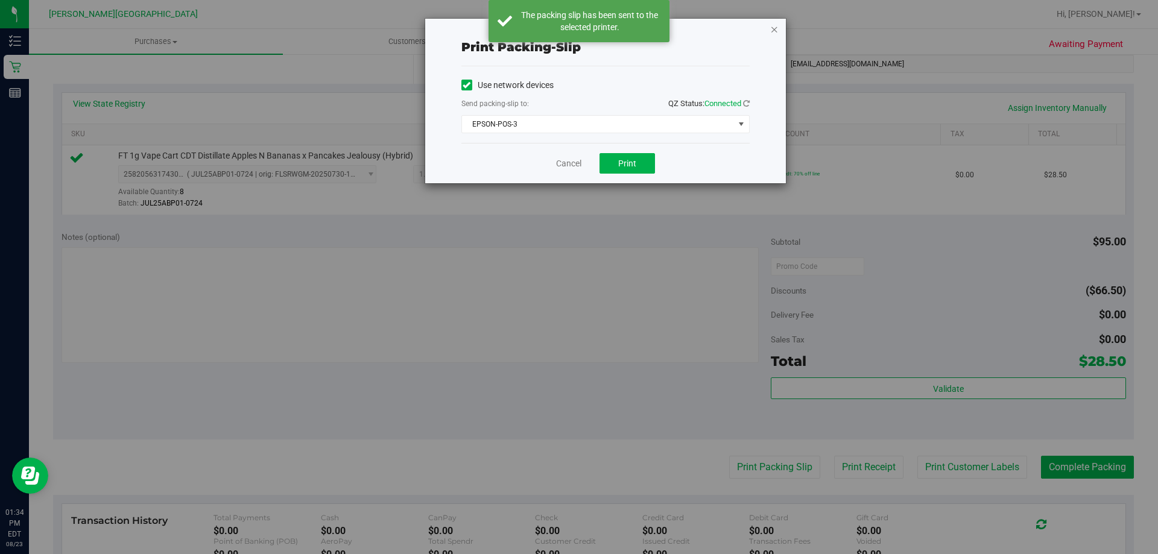
click at [584, 30] on icon "button" at bounding box center [774, 29] width 8 height 14
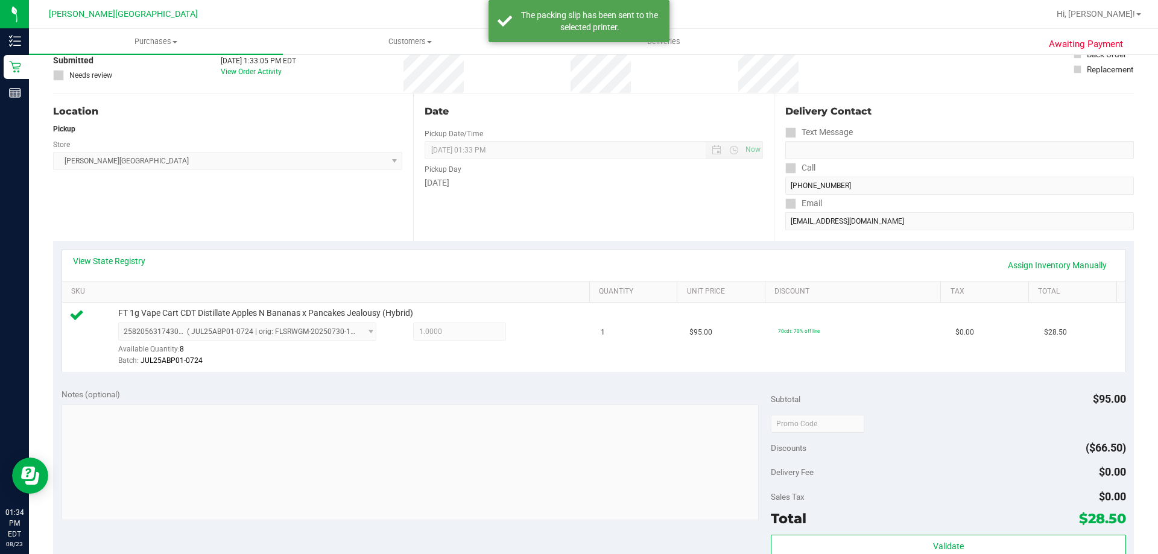
scroll to position [181, 0]
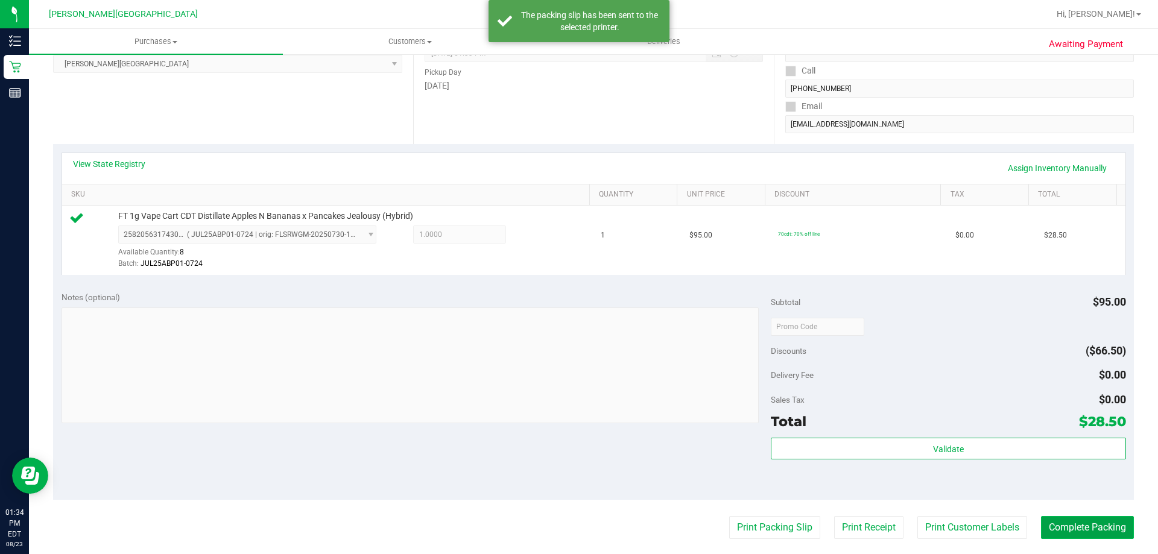
click at [584, 524] on button "Complete Packing" at bounding box center [1087, 527] width 93 height 23
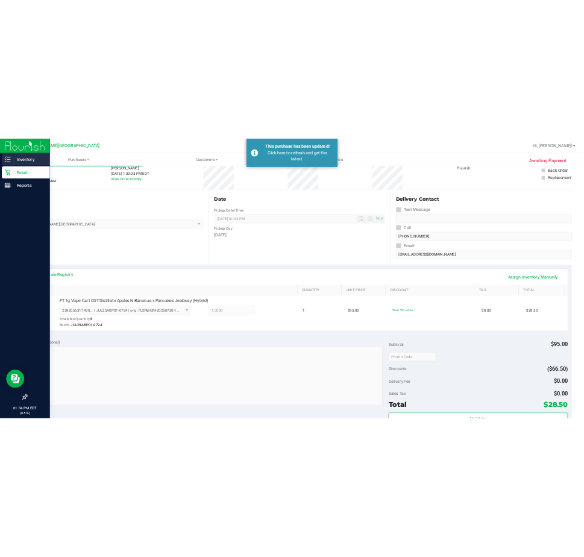
scroll to position [0, 0]
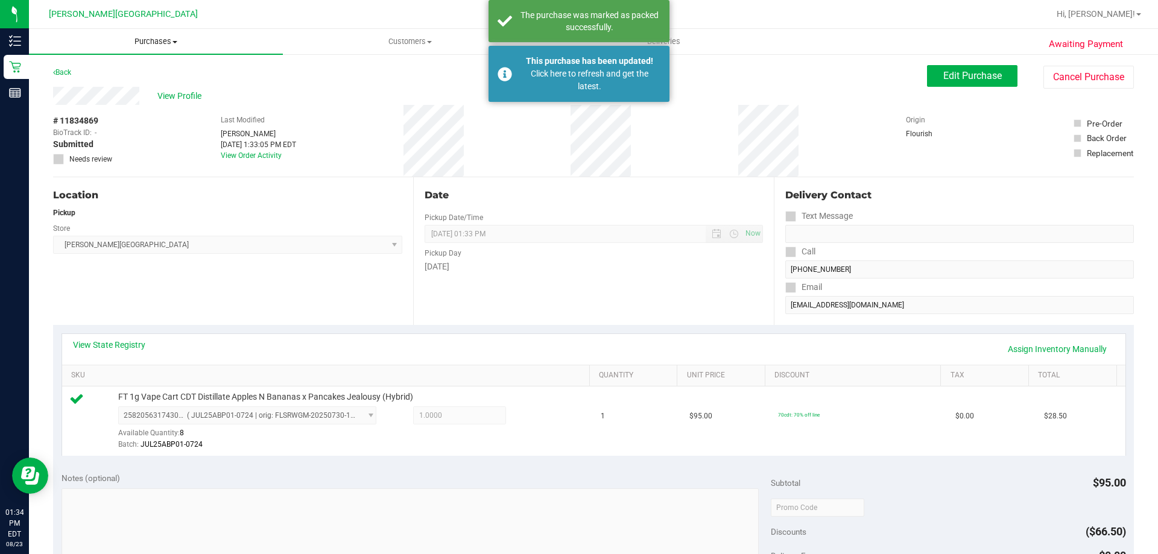
click at [172, 39] on span "Purchases" at bounding box center [156, 41] width 254 height 11
click at [154, 87] on li "Fulfillment" at bounding box center [156, 87] width 254 height 14
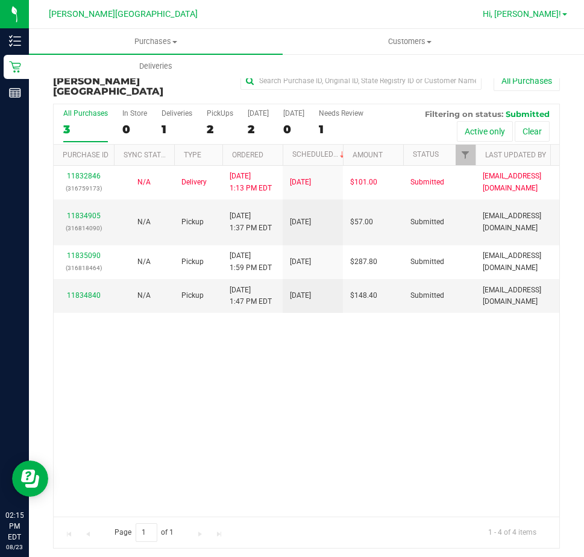
click at [543, 16] on span "Hi, [PERSON_NAME]!" at bounding box center [522, 14] width 78 height 10
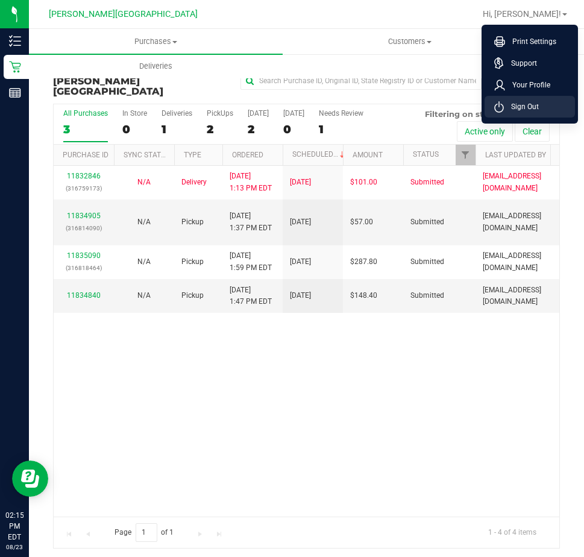
click at [552, 112] on li "Sign Out" at bounding box center [530, 107] width 90 height 22
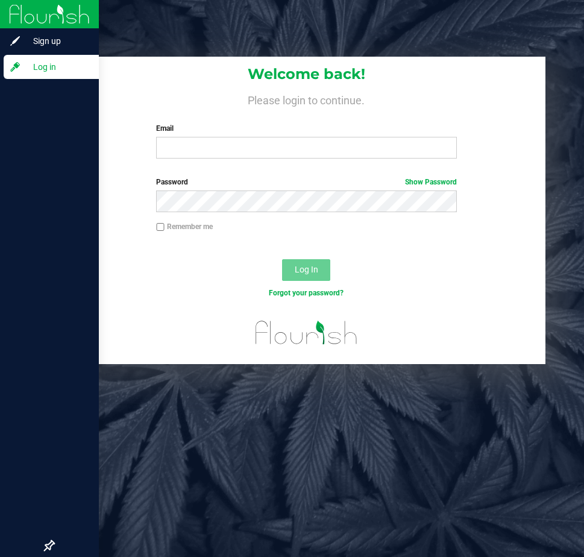
click at [30, 15] on img at bounding box center [49, 14] width 81 height 28
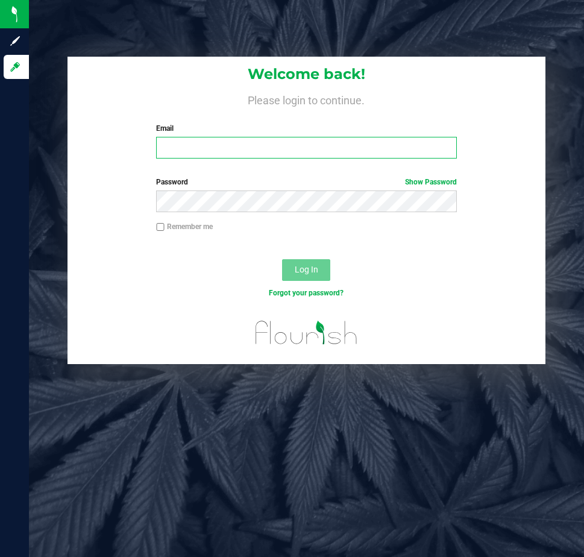
click at [181, 152] on input "Email" at bounding box center [306, 148] width 300 height 22
type input "[EMAIL_ADDRESS][DOMAIN_NAME]"
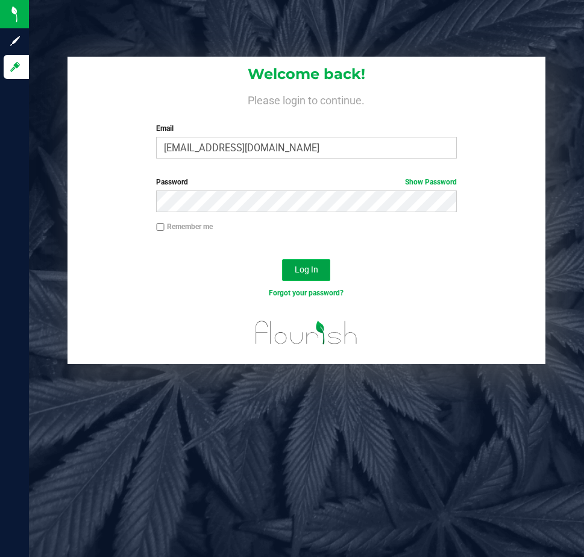
click at [311, 273] on span "Log In" at bounding box center [307, 270] width 24 height 10
